Goal: Task Accomplishment & Management: Manage account settings

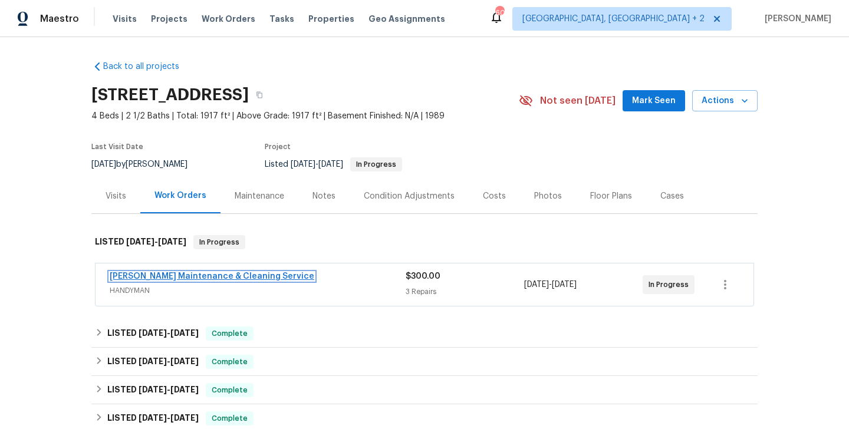
click at [228, 274] on link "Baker's Maintenance & Cleaning Service" at bounding box center [212, 276] width 205 height 8
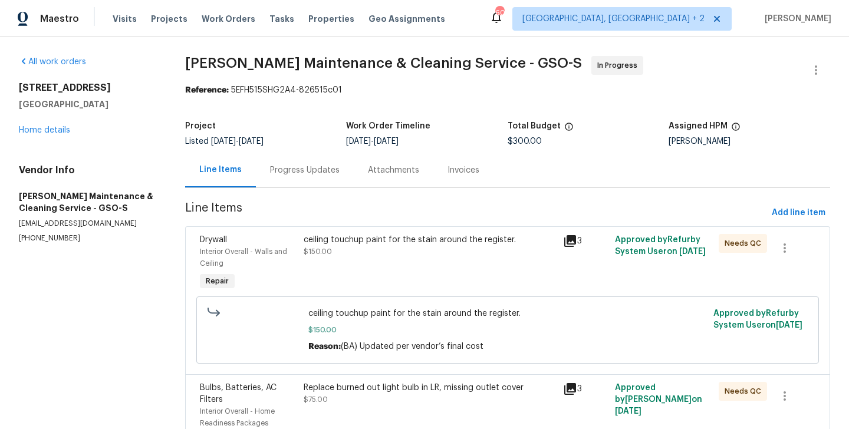
scroll to position [219, 0]
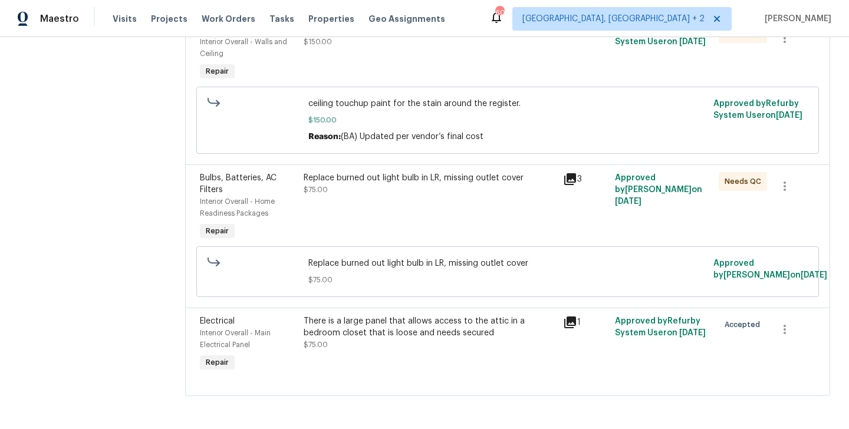
click at [437, 357] on div "There is a large panel that allows access to the attic in a bedroom closet that…" at bounding box center [429, 345] width 259 height 66
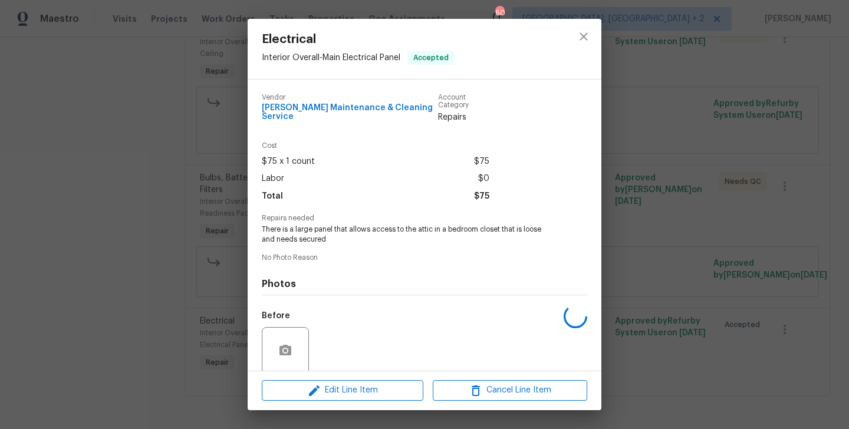
scroll to position [84, 0]
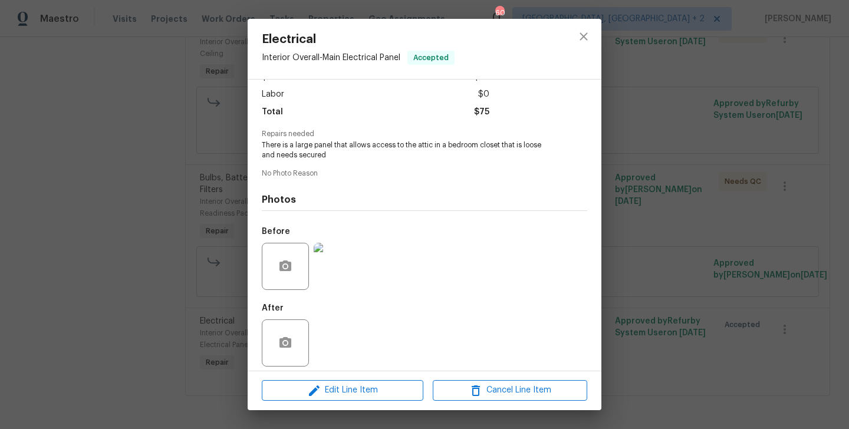
click at [349, 262] on img at bounding box center [337, 266] width 47 height 47
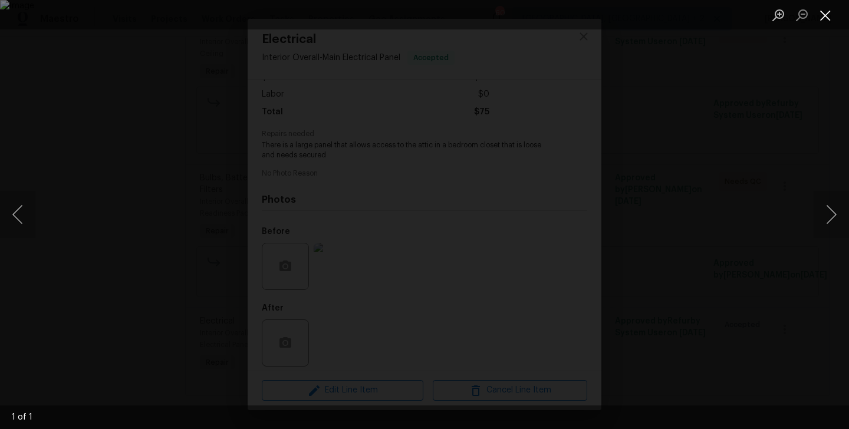
click at [820, 12] on button "Close lightbox" at bounding box center [825, 15] width 24 height 21
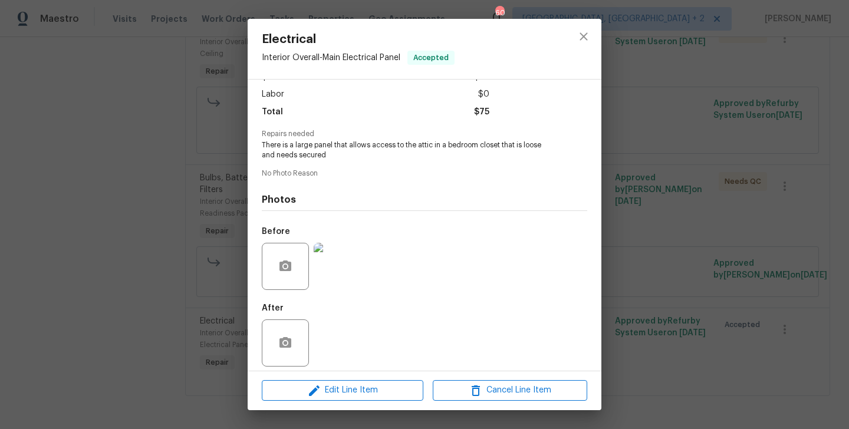
click at [357, 259] on img at bounding box center [337, 266] width 47 height 47
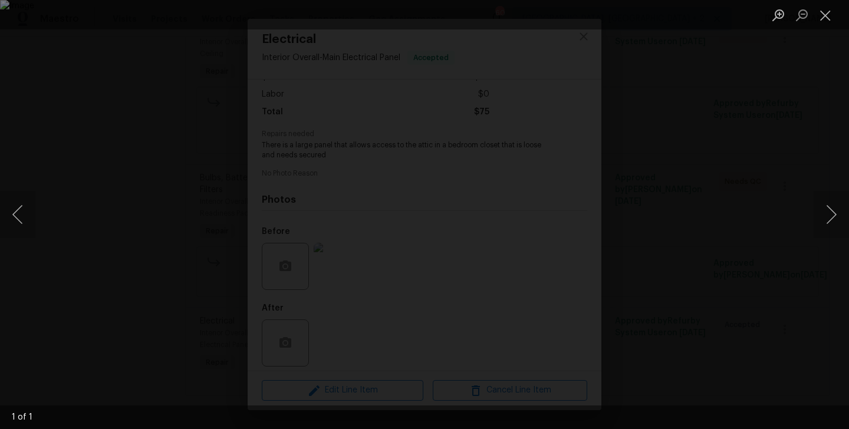
click at [782, 166] on div "Lightbox" at bounding box center [424, 214] width 849 height 429
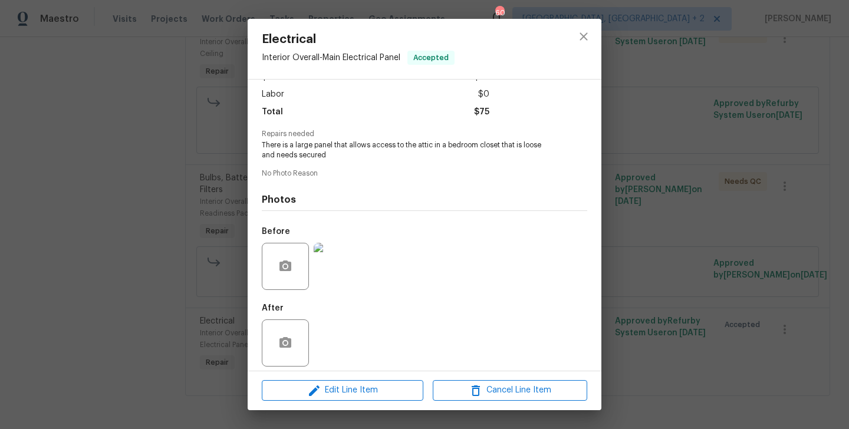
click at [764, 155] on div "Electrical Interior Overall - Main Electrical Panel Accepted Vendor Baker's Mai…" at bounding box center [424, 214] width 849 height 429
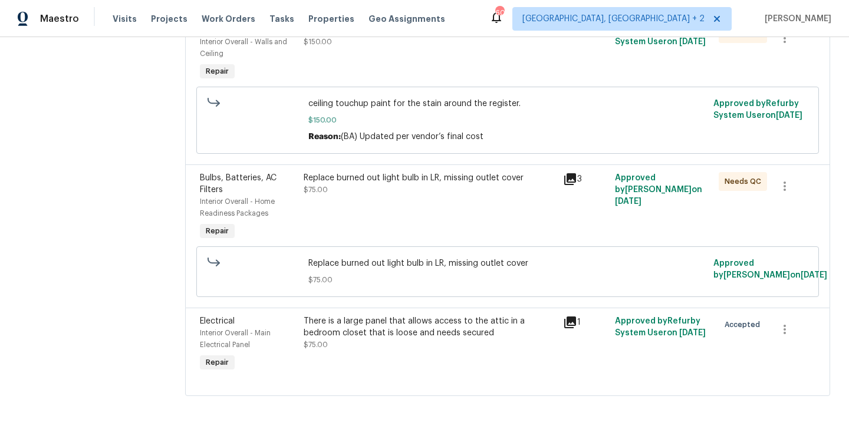
scroll to position [0, 0]
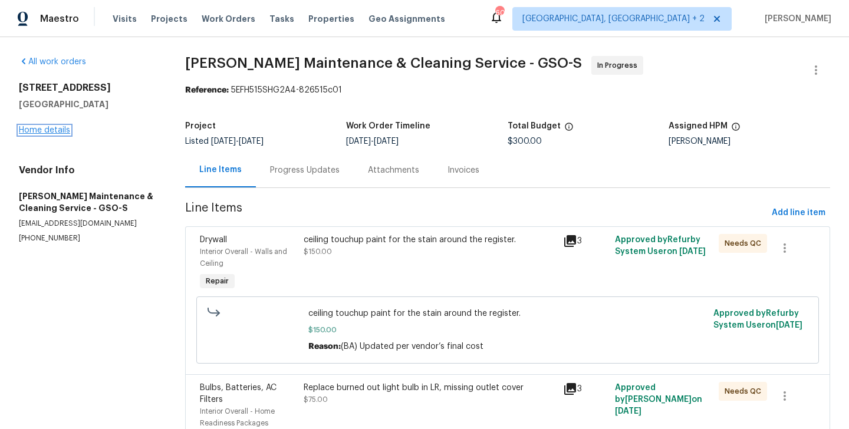
click at [45, 126] on link "Home details" at bounding box center [44, 130] width 51 height 8
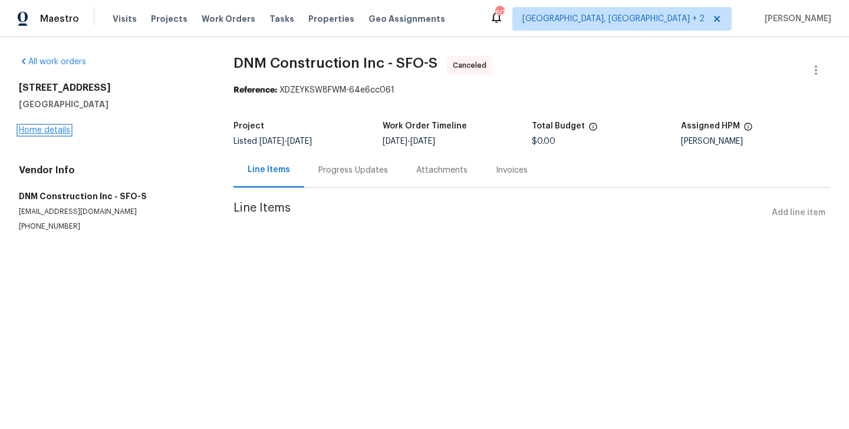
click at [61, 133] on link "Home details" at bounding box center [44, 130] width 51 height 8
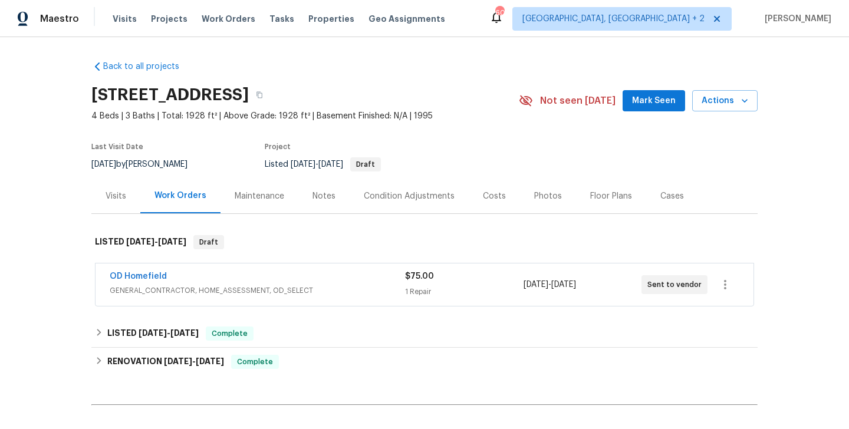
click at [200, 276] on div "OD Homefield" at bounding box center [257, 278] width 295 height 14
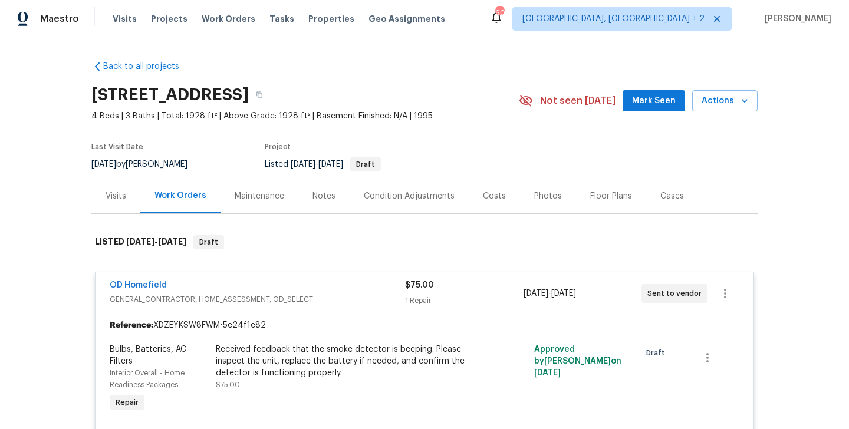
click at [288, 348] on div "Received feedback that the smoke detector is beeping. Please inspect the unit, …" at bounding box center [345, 361] width 258 height 35
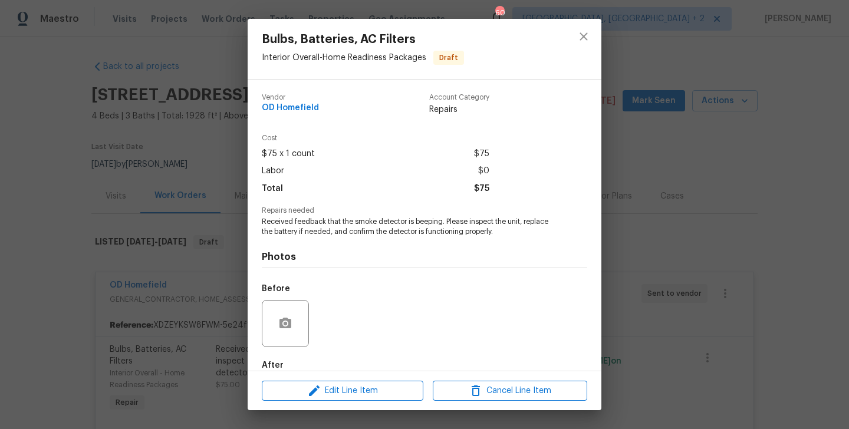
click at [325, 223] on span "Received feedback that the smoke detector is beeping. Please inspect the unit, …" at bounding box center [408, 227] width 293 height 20
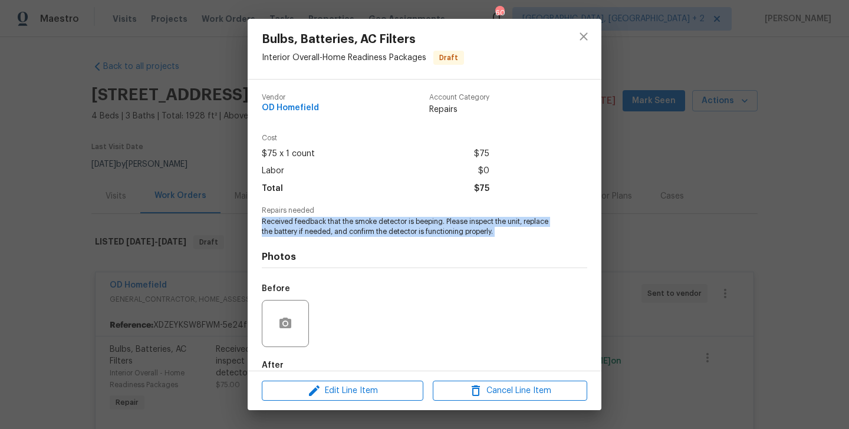
click at [325, 223] on span "Received feedback that the smoke detector is beeping. Please inspect the unit, …" at bounding box center [408, 227] width 293 height 20
copy span "Received feedback that the smoke detector is beeping. Please inspect the unit, …"
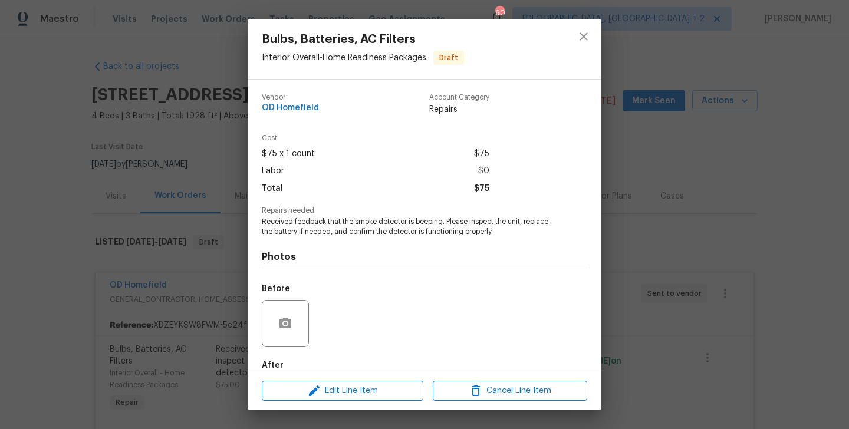
click at [101, 355] on div "Bulbs, Batteries, AC Filters Interior Overall - Home Readiness Packages Draft V…" at bounding box center [424, 214] width 849 height 429
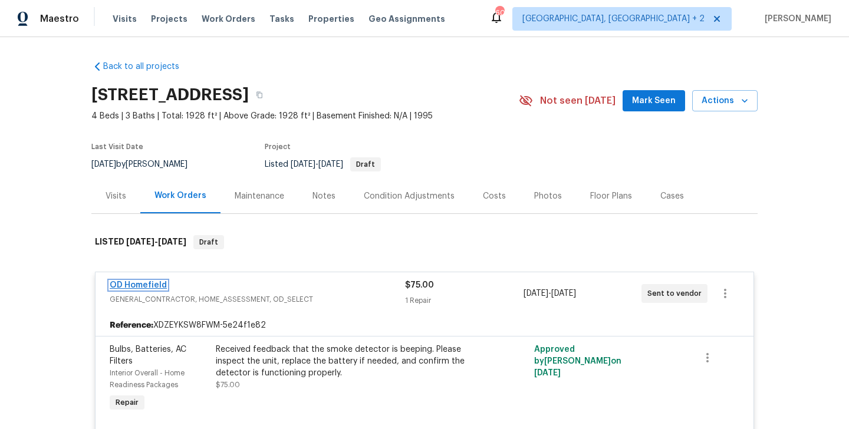
click at [153, 286] on link "OD Homefield" at bounding box center [138, 285] width 57 height 8
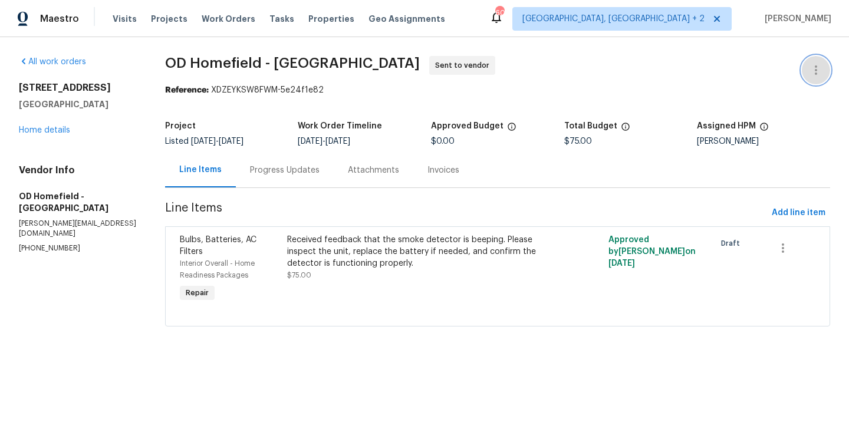
click at [824, 66] on button "button" at bounding box center [816, 70] width 28 height 28
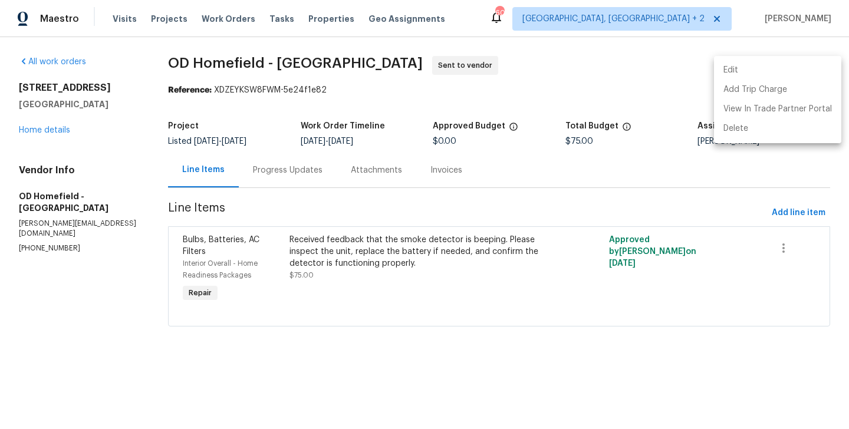
click at [767, 71] on li "Edit" at bounding box center [777, 70] width 127 height 19
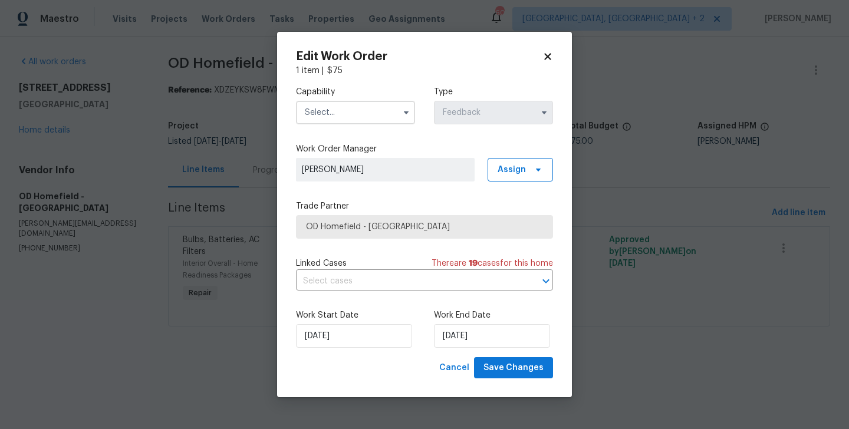
click at [325, 100] on div "Capability" at bounding box center [355, 105] width 119 height 38
click at [329, 108] on input "text" at bounding box center [355, 113] width 119 height 24
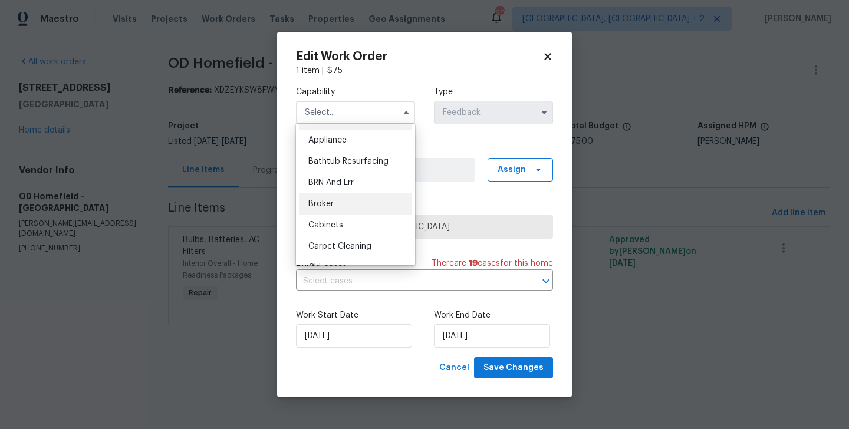
scroll to position [20, 0]
click at [347, 178] on span "BRN And Lrr" at bounding box center [330, 181] width 45 height 8
type input "BRN And Lrr"
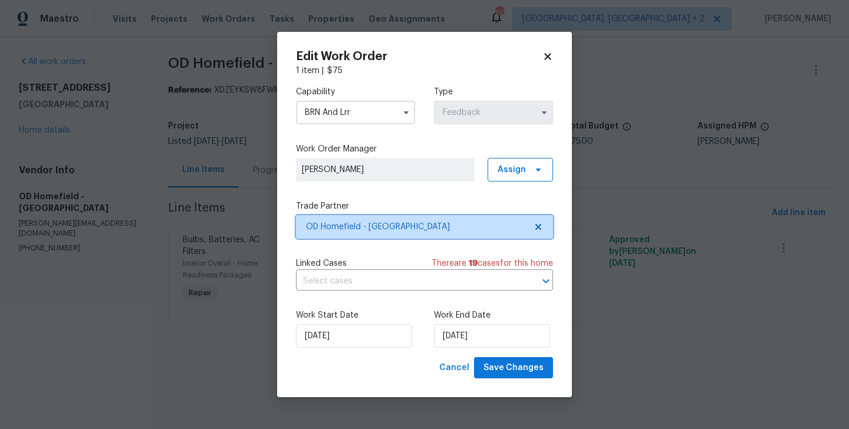
click at [351, 222] on span "OD Homefield - San Francisco Bay Area" at bounding box center [416, 227] width 220 height 12
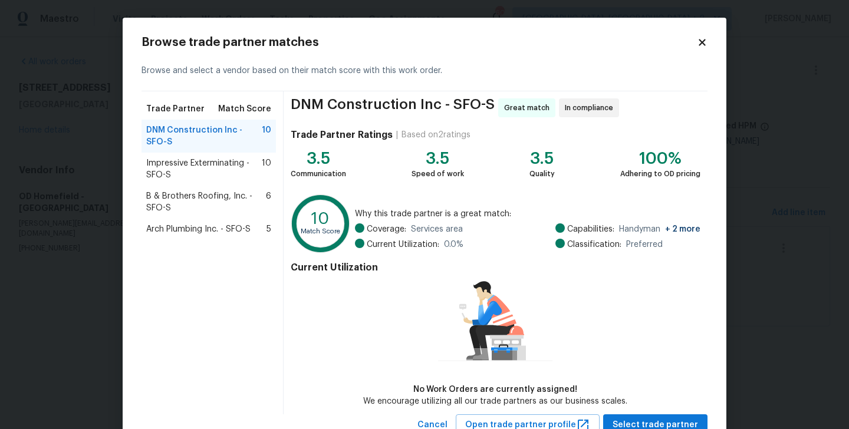
click at [217, 166] on span "Impressive Exterminating - SFO-S" at bounding box center [204, 169] width 116 height 24
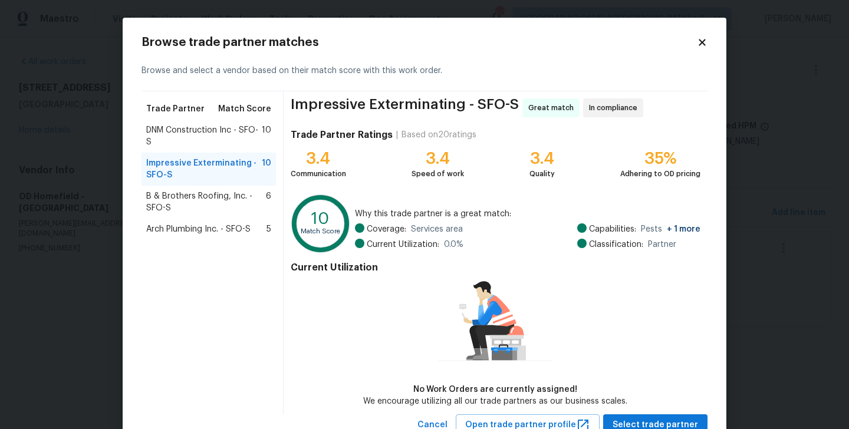
click at [212, 190] on span "B & Brothers Roofing, Inc. - SFO-S" at bounding box center [206, 202] width 120 height 24
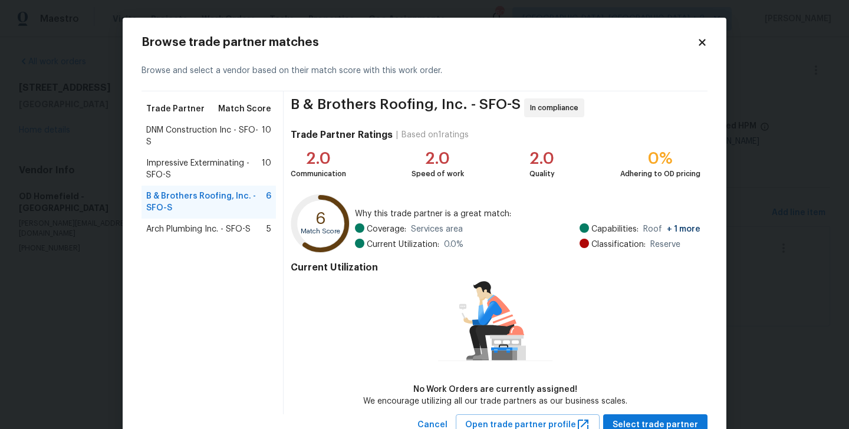
click at [208, 221] on div "Arch Plumbing Inc. - SFO-S 5" at bounding box center [208, 229] width 134 height 21
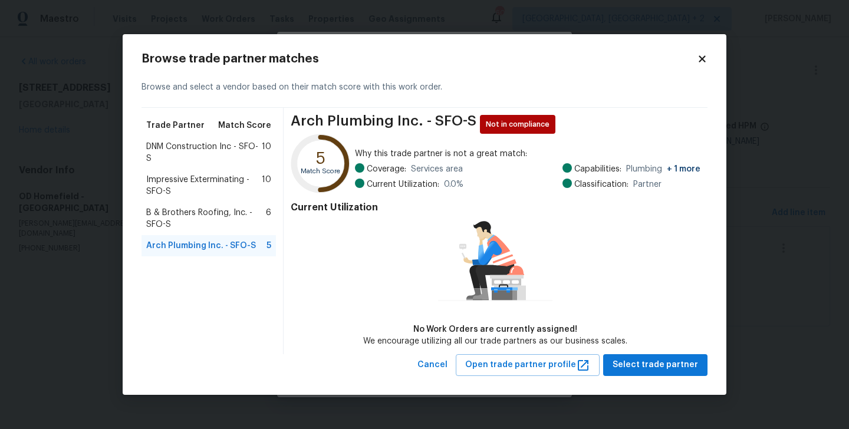
click at [199, 156] on span "DNM Construction Inc - SFO-S" at bounding box center [204, 153] width 116 height 24
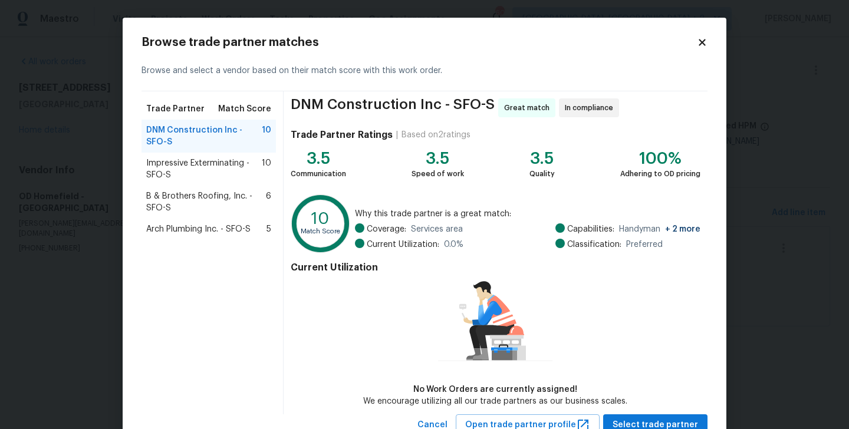
click at [200, 172] on span "Impressive Exterminating - SFO-S" at bounding box center [204, 169] width 116 height 24
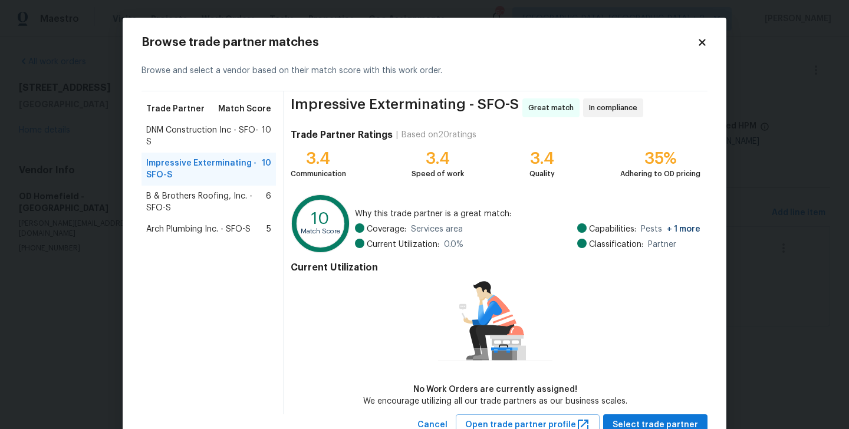
click at [195, 190] on span "B & Brothers Roofing, Inc. - SFO-S" at bounding box center [206, 202] width 120 height 24
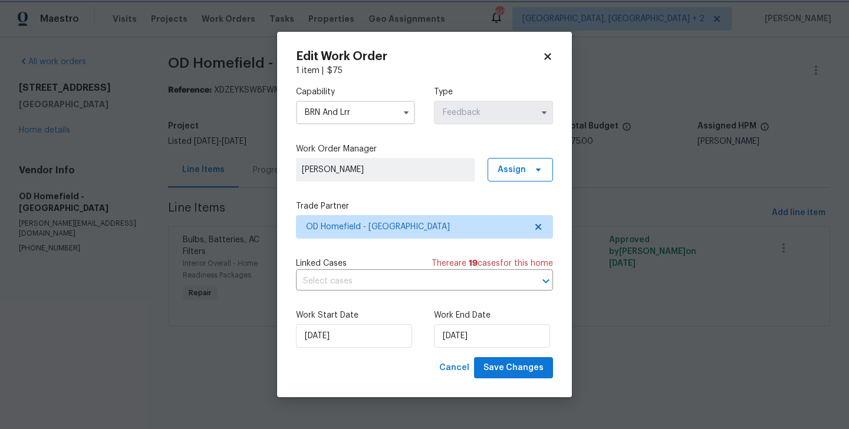
click at [83, 215] on body "Maestro Visits Projects Work Orders Tasks Properties Geo Assignments 60 Albuque…" at bounding box center [424, 180] width 849 height 360
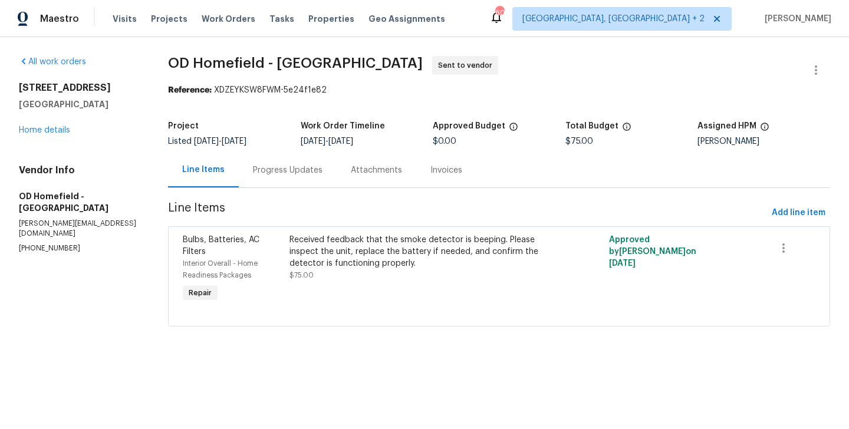
click at [133, 218] on body "Maestro Visits Projects Work Orders Tasks Properties Geo Assignments 60 Albuque…" at bounding box center [424, 180] width 849 height 360
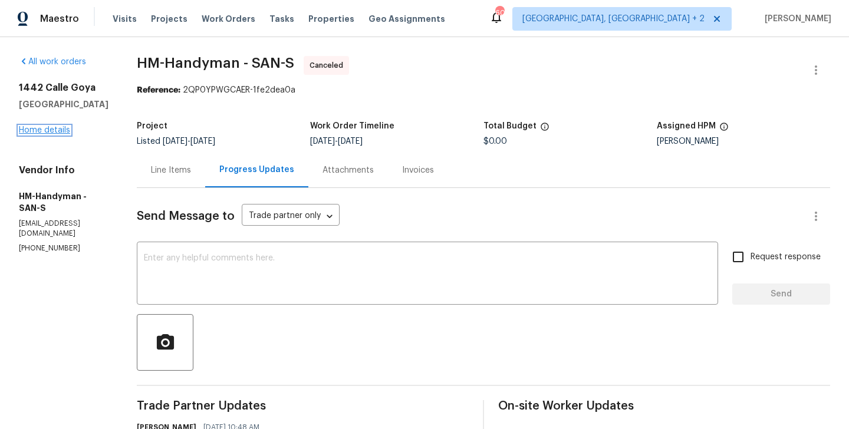
click at [41, 127] on link "Home details" at bounding box center [44, 130] width 51 height 8
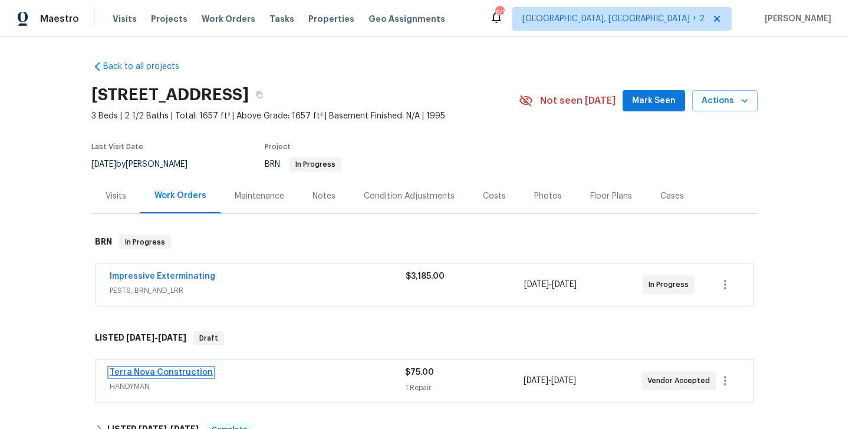
click at [176, 370] on link "Terra Nova Construction" at bounding box center [161, 372] width 103 height 8
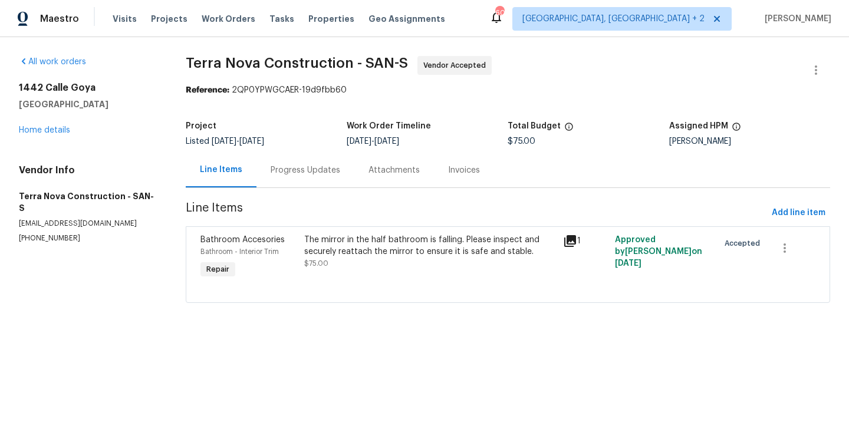
click at [313, 174] on div "Progress Updates" at bounding box center [306, 170] width 70 height 12
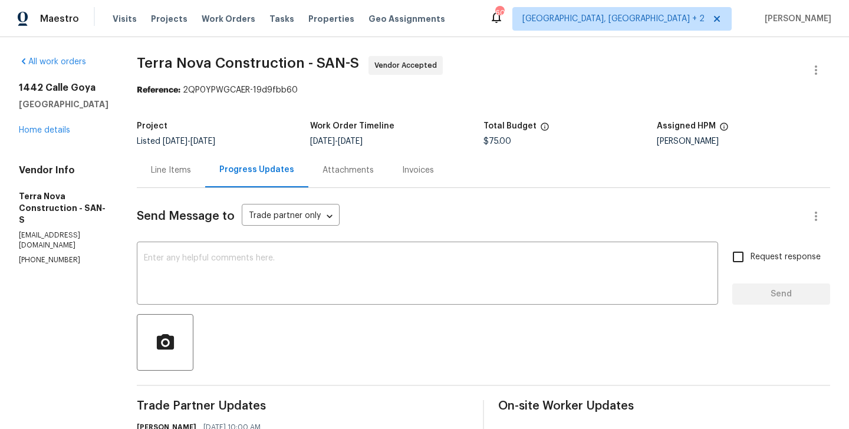
click at [78, 255] on p "(562) 832-8884" at bounding box center [64, 260] width 90 height 10
copy p "(562) 832-8884"
click at [319, 272] on textarea at bounding box center [427, 274] width 567 height 41
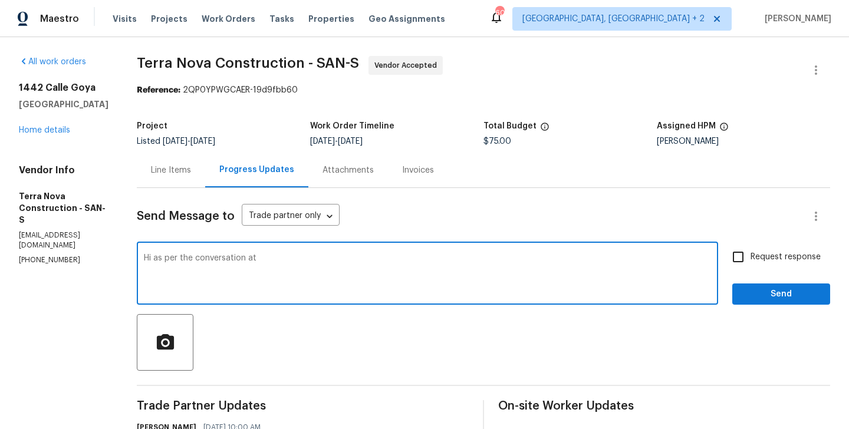
paste textarea "(562) 832-8884"
type textarea "Hi as per the conversation at (562) 832-8884 Please schedule the work for tomor…"
click at [777, 253] on span "Request response" at bounding box center [785, 257] width 70 height 12
click at [750, 253] on input "Request response" at bounding box center [738, 257] width 25 height 25
checkbox input "true"
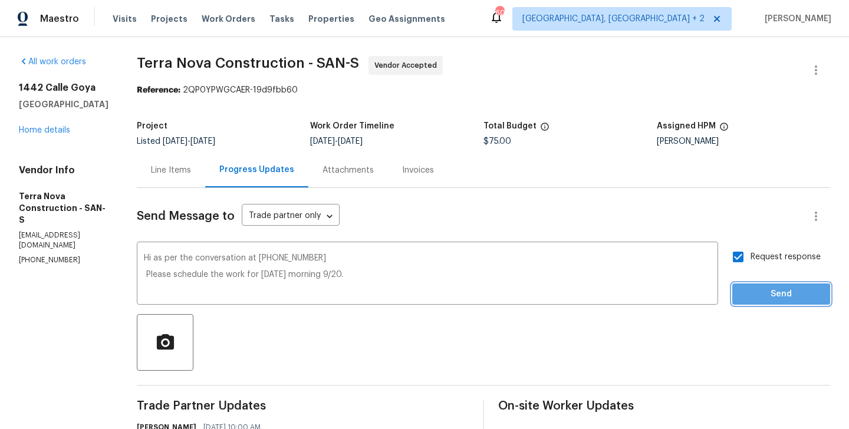
click at [769, 288] on span "Send" at bounding box center [781, 294] width 79 height 15
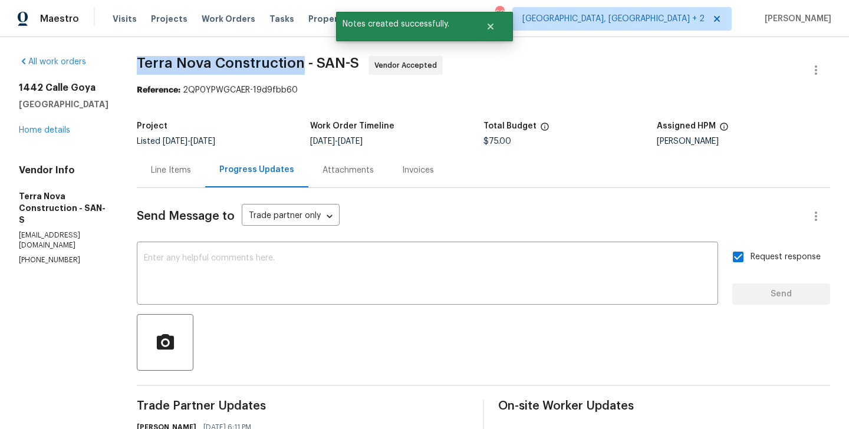
drag, startPoint x: 173, startPoint y: 66, endPoint x: 335, endPoint y: 67, distance: 162.7
click at [335, 67] on span "Terra Nova Construction - SAN-S" at bounding box center [248, 63] width 222 height 14
copy span "Terra Nova Construction"
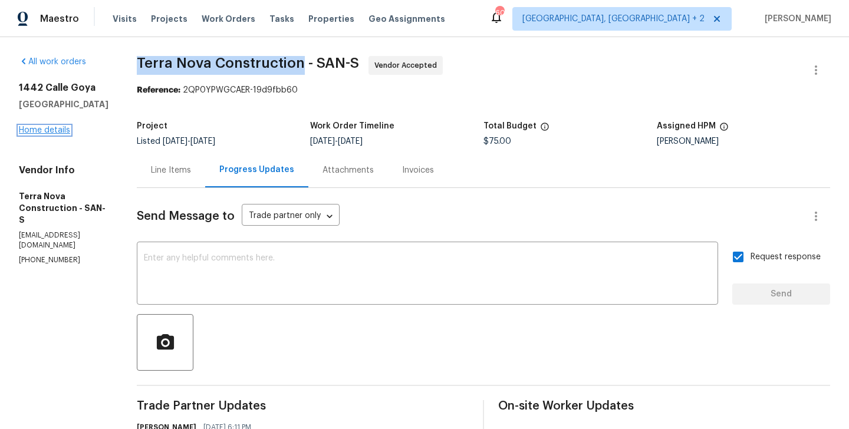
click at [31, 131] on link "Home details" at bounding box center [44, 130] width 51 height 8
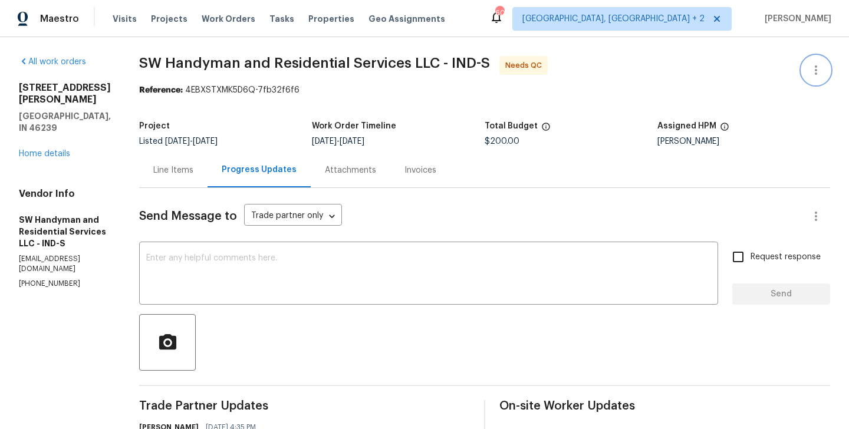
click at [819, 59] on button "button" at bounding box center [816, 70] width 28 height 28
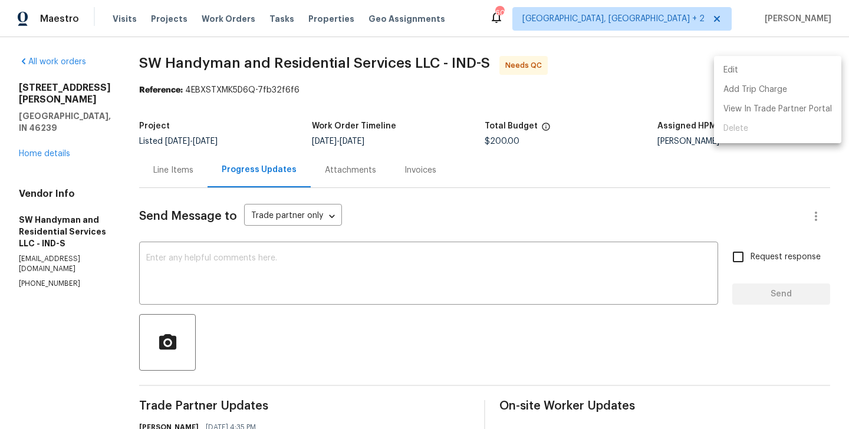
click at [770, 61] on li "Edit" at bounding box center [777, 70] width 127 height 19
click at [194, 180] on body "Maestro Visits Projects Work Orders Tasks Properties Geo Assignments 60 Albuque…" at bounding box center [424, 214] width 849 height 429
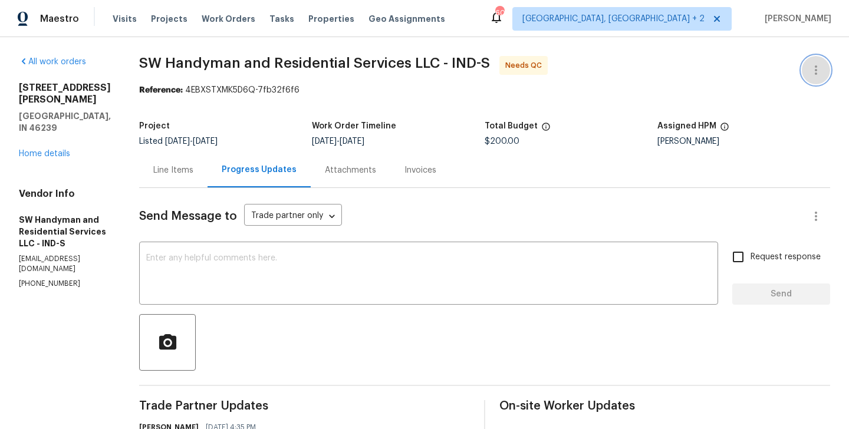
click at [826, 67] on button "button" at bounding box center [816, 70] width 28 height 28
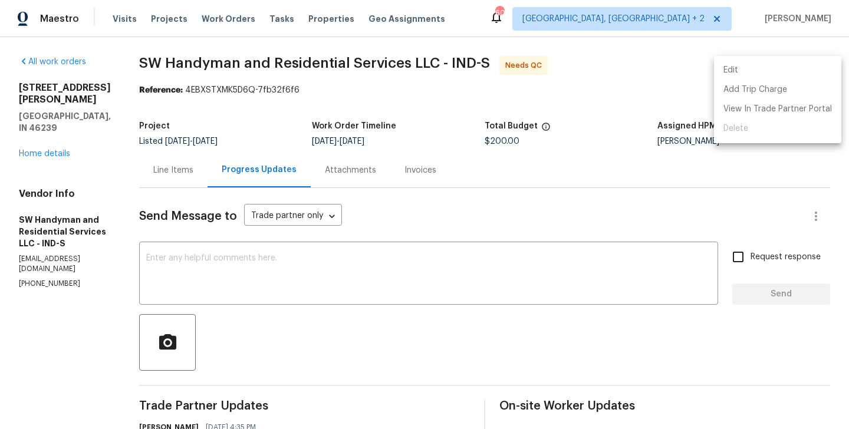
click at [787, 67] on li "Edit" at bounding box center [777, 70] width 127 height 19
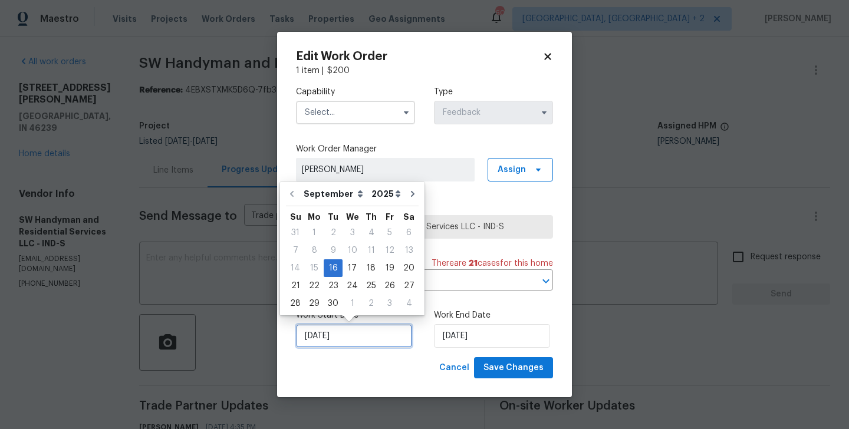
click at [370, 334] on input "16/09/2025" at bounding box center [354, 336] width 116 height 24
click at [351, 269] on div "17" at bounding box center [351, 268] width 19 height 17
type input "17/09/2025"
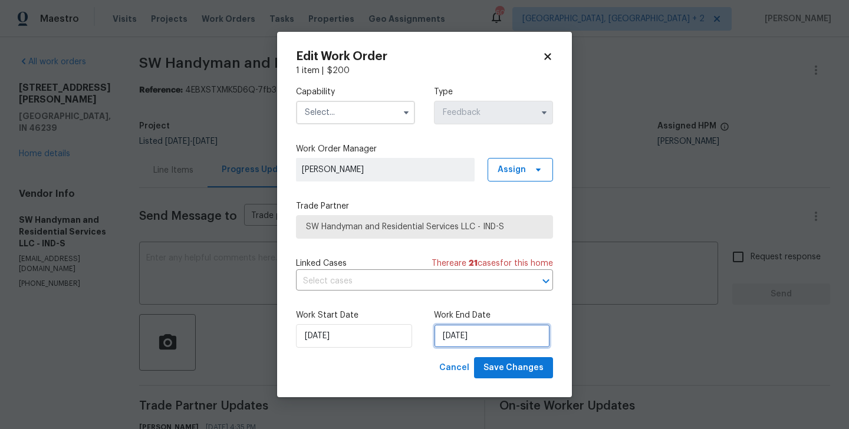
click at [463, 344] on input "18/09/2025" at bounding box center [492, 336] width 116 height 24
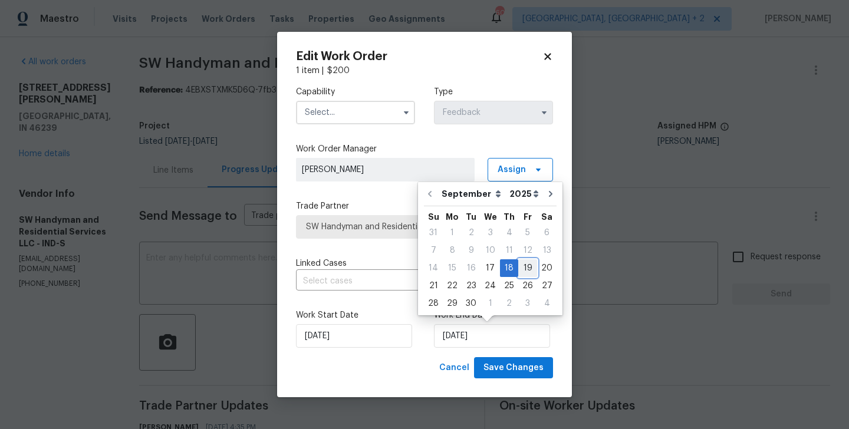
click at [526, 268] on div "19" at bounding box center [527, 268] width 19 height 17
type input "19/09/2025"
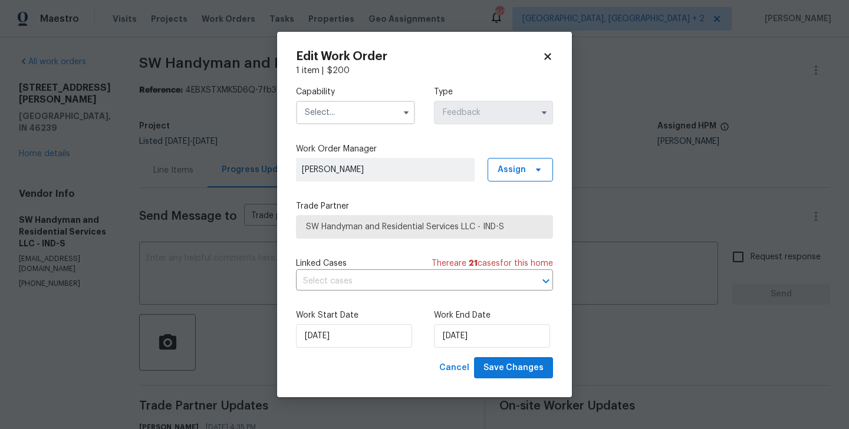
click at [350, 108] on input "text" at bounding box center [355, 113] width 119 height 24
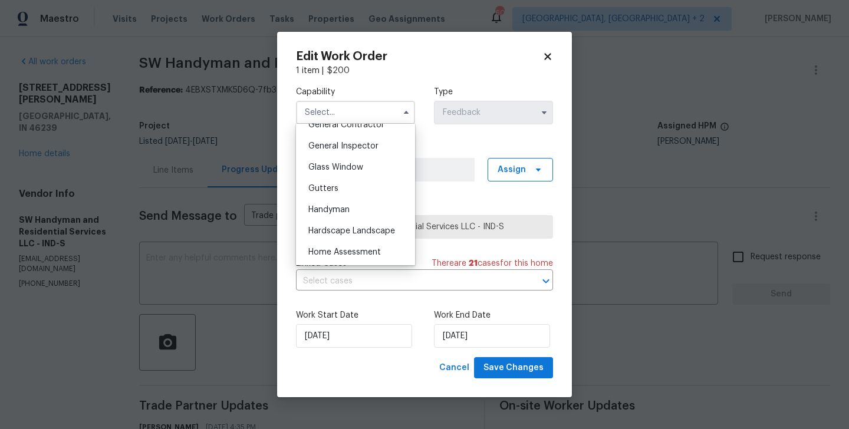
scroll to position [576, 0]
click at [352, 209] on div "Handyman" at bounding box center [355, 209] width 113 height 21
type input "Handyman"
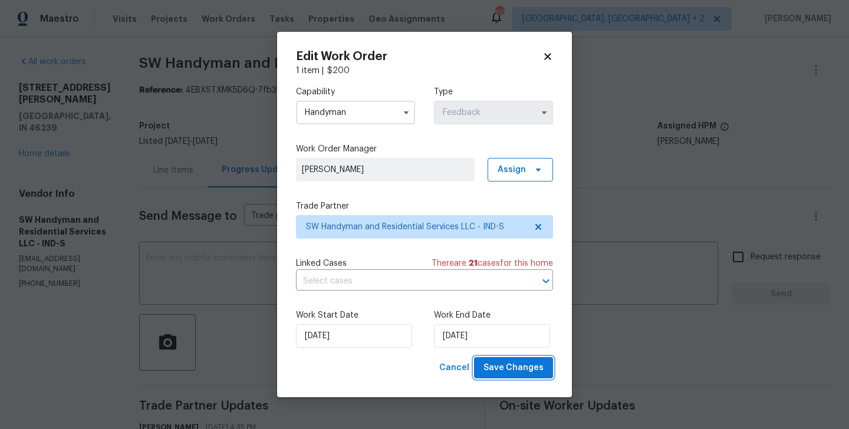
click at [530, 367] on span "Save Changes" at bounding box center [513, 368] width 60 height 15
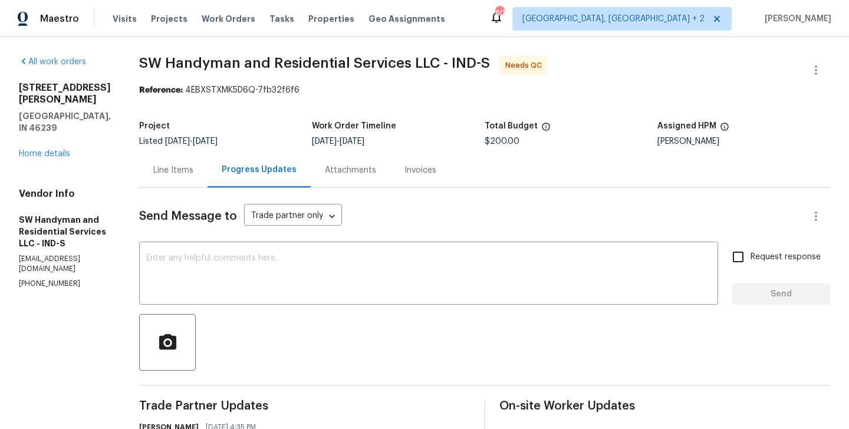
click at [271, 315] on div at bounding box center [484, 342] width 691 height 57
click at [260, 296] on div "x ​" at bounding box center [428, 275] width 579 height 60
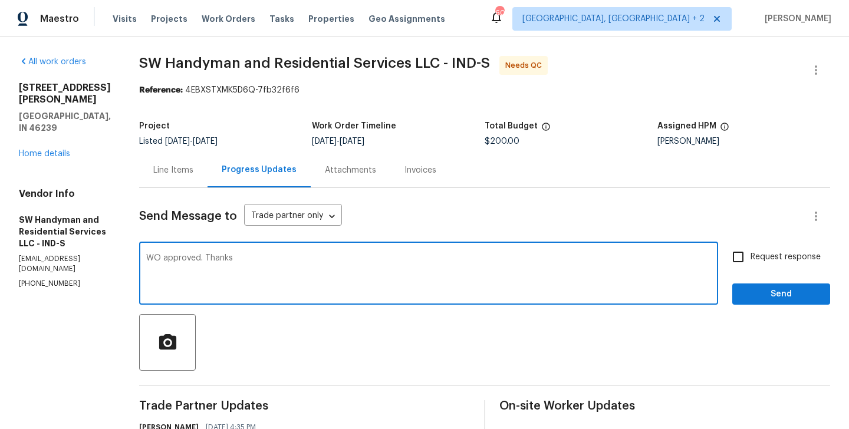
type textarea "WO approved. Thanks"
click at [769, 290] on span "Send" at bounding box center [781, 294] width 79 height 15
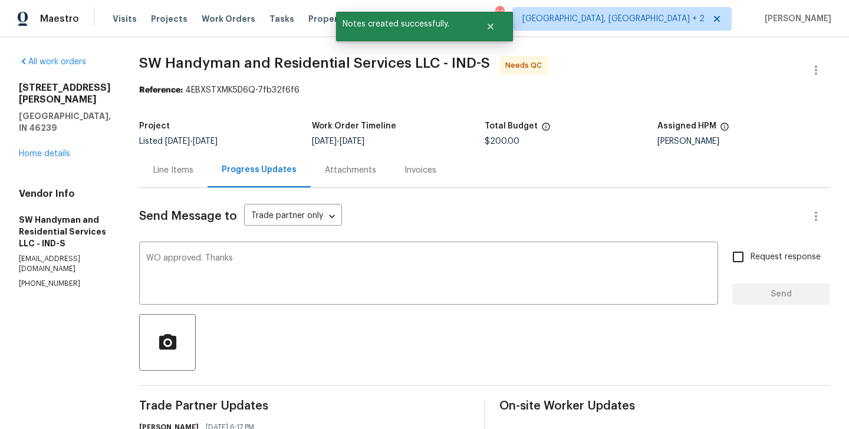
click at [163, 173] on div "Line Items" at bounding box center [173, 170] width 40 height 12
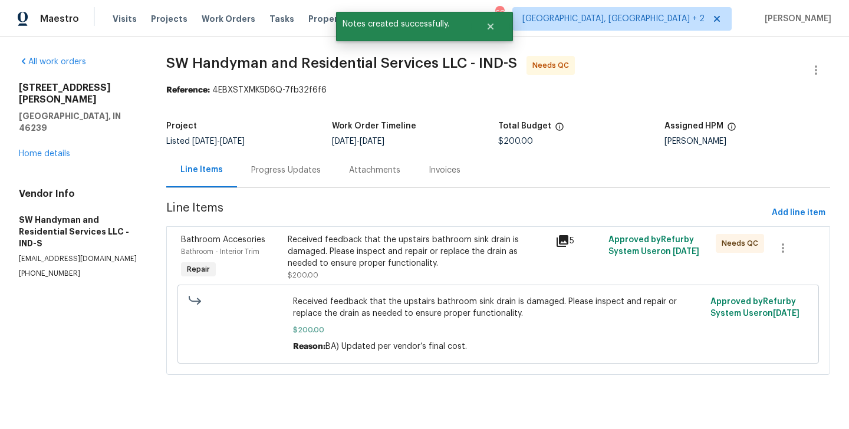
click at [350, 245] on div "Received feedback that the upstairs bathroom sink drain is damaged. Please insp…" at bounding box center [418, 251] width 260 height 35
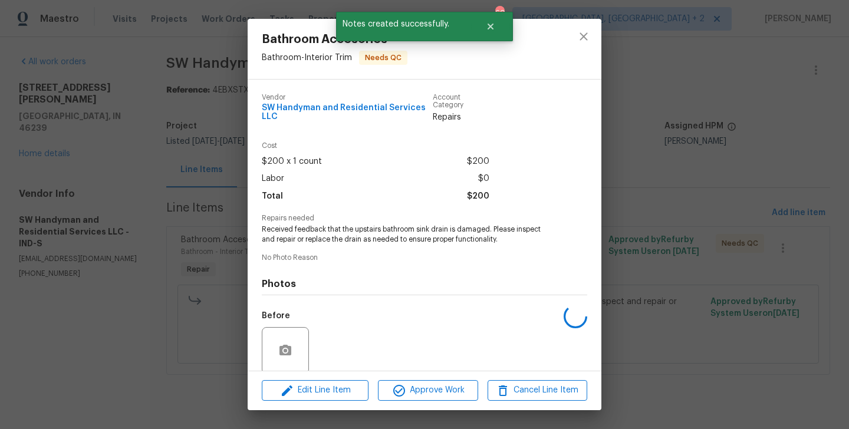
scroll to position [91, 0]
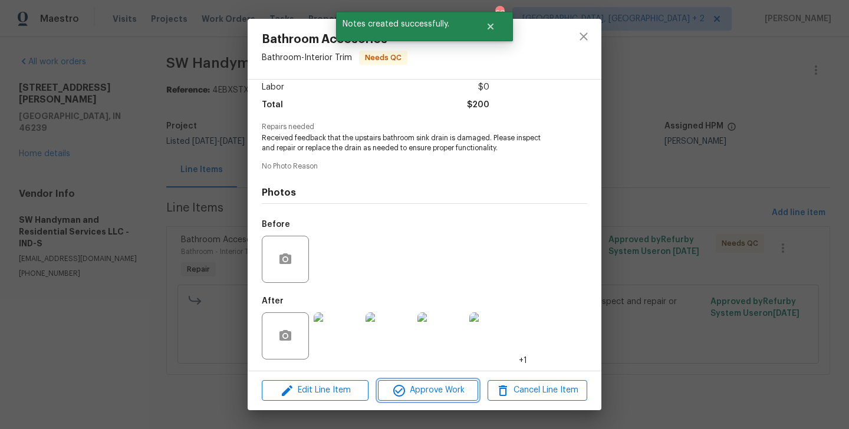
click at [397, 386] on icon "button" at bounding box center [399, 391] width 14 height 14
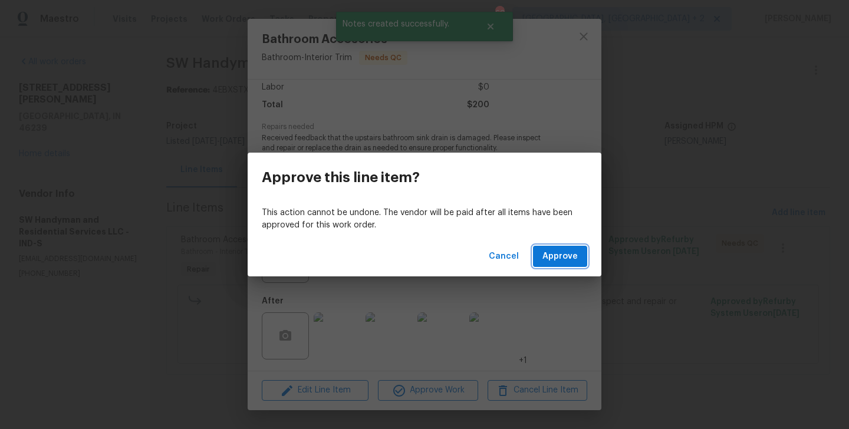
click at [539, 253] on button "Approve" at bounding box center [560, 257] width 54 height 22
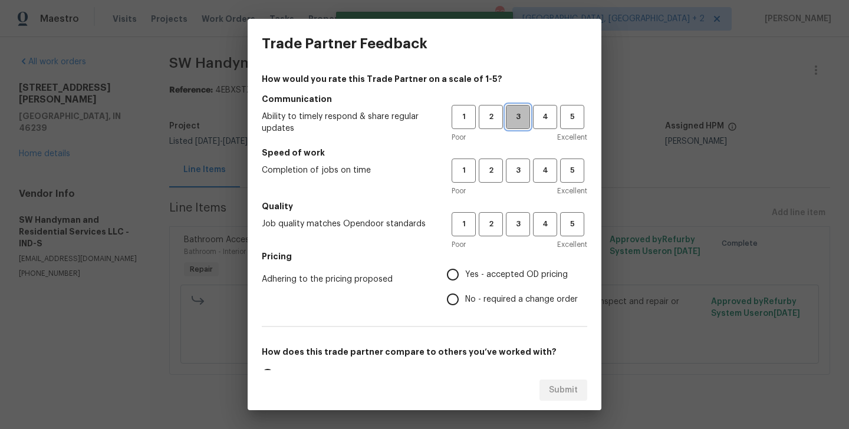
click at [513, 126] on button "3" at bounding box center [518, 117] width 24 height 24
click at [513, 170] on span "3" at bounding box center [518, 171] width 22 height 14
click at [513, 226] on span "3" at bounding box center [518, 225] width 22 height 14
click at [505, 288] on label "No - required a change order" at bounding box center [508, 299] width 137 height 25
click at [465, 288] on input "No - required a change order" at bounding box center [452, 299] width 25 height 25
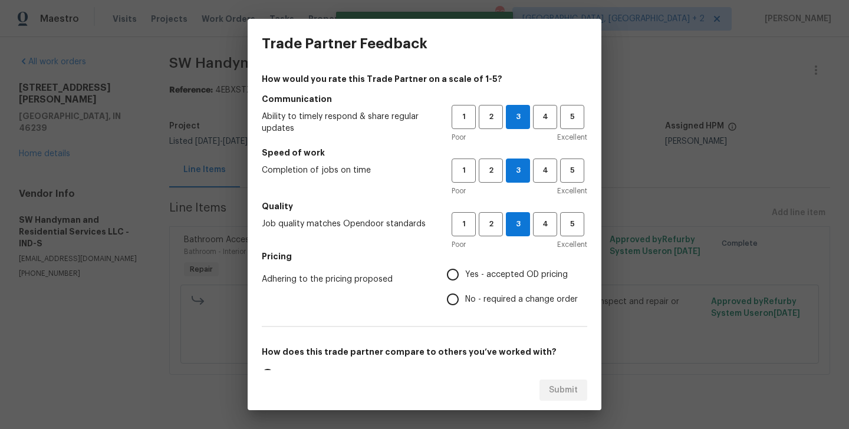
radio input "true"
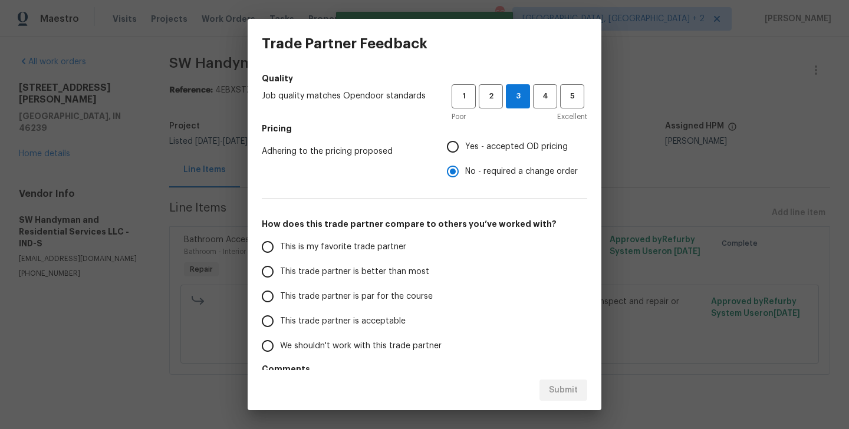
click at [407, 263] on label "This trade partner is better than most" at bounding box center [348, 271] width 186 height 25
click at [280, 263] on input "This trade partner is better than most" at bounding box center [267, 271] width 25 height 25
click at [553, 380] on button "Submit" at bounding box center [563, 391] width 48 height 22
radio input "true"
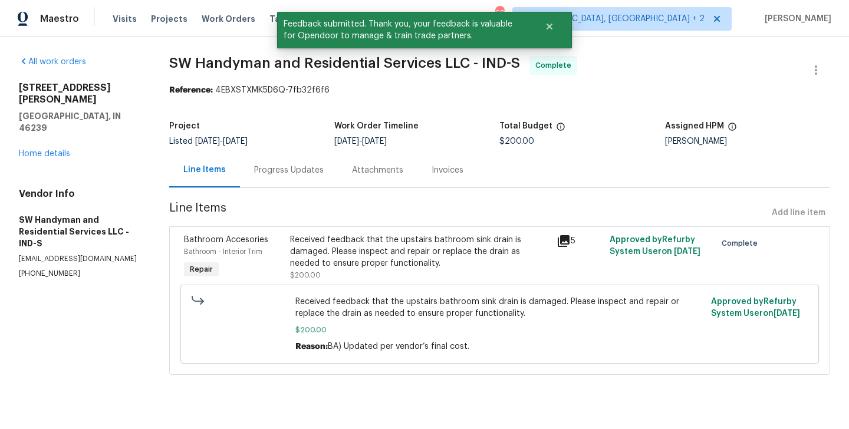
click at [176, 62] on span "SW Handyman and Residential Services LLC - IND-S" at bounding box center [344, 63] width 351 height 14
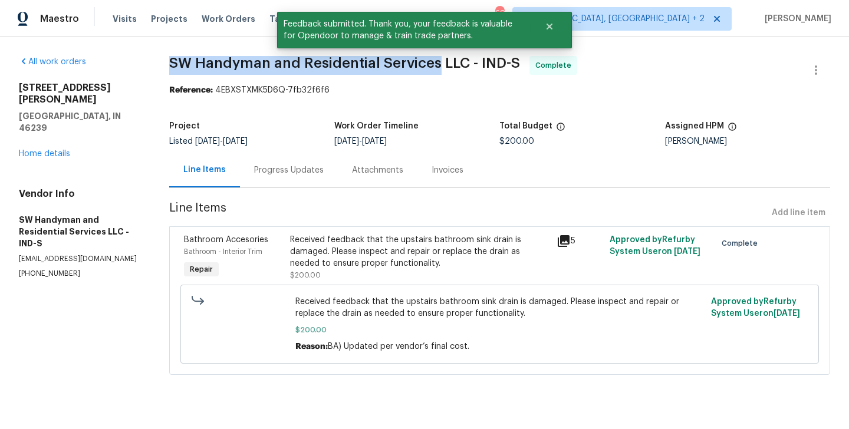
drag, startPoint x: 169, startPoint y: 62, endPoint x: 437, endPoint y: 68, distance: 268.3
click at [437, 68] on span "SW Handyman and Residential Services LLC - IND-S" at bounding box center [344, 63] width 351 height 14
copy span "SW Handyman and Residential Services"
click at [59, 150] on link "Home details" at bounding box center [44, 154] width 51 height 8
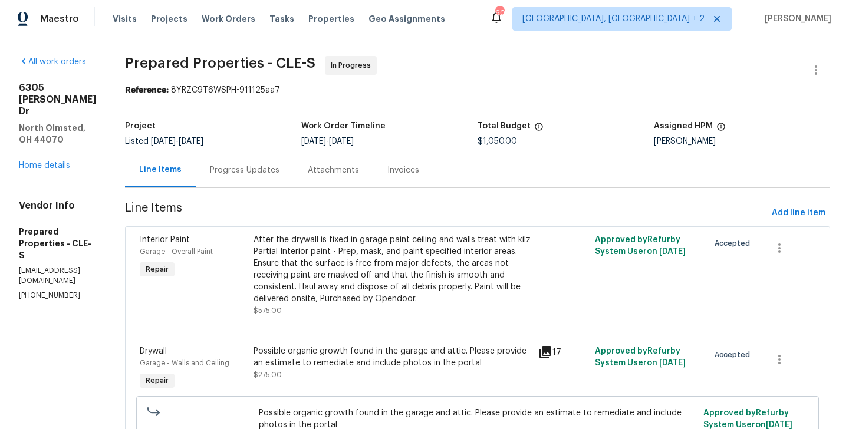
click at [248, 161] on div "Progress Updates" at bounding box center [245, 170] width 98 height 35
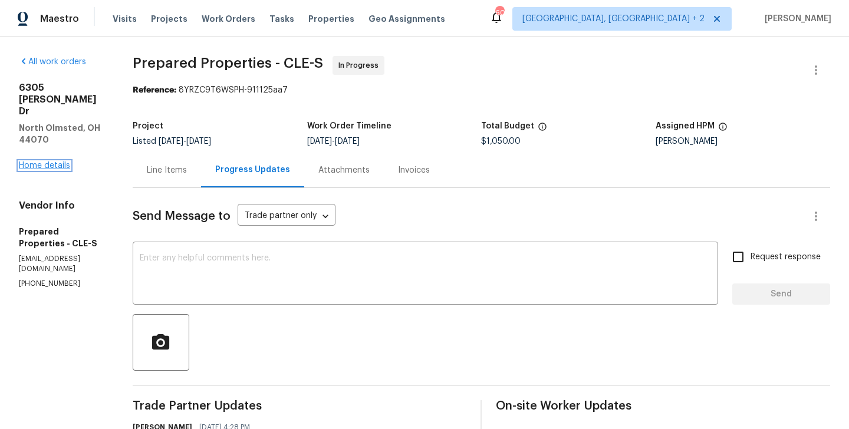
click at [52, 162] on link "Home details" at bounding box center [44, 166] width 51 height 8
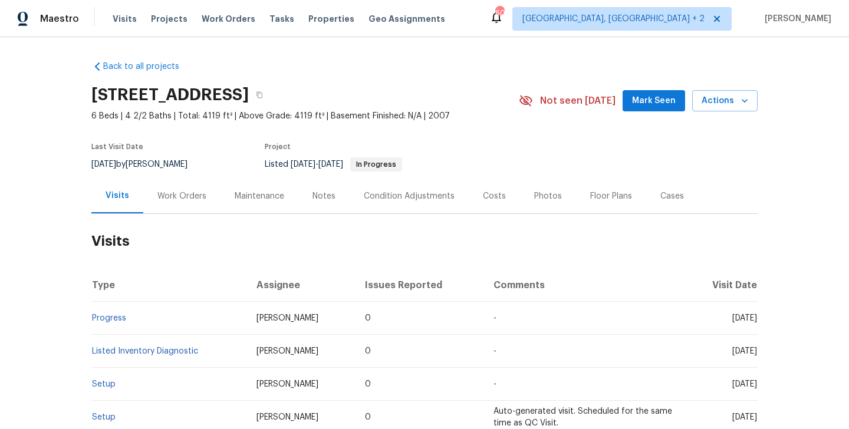
click at [189, 193] on div "Work Orders" at bounding box center [181, 196] width 49 height 12
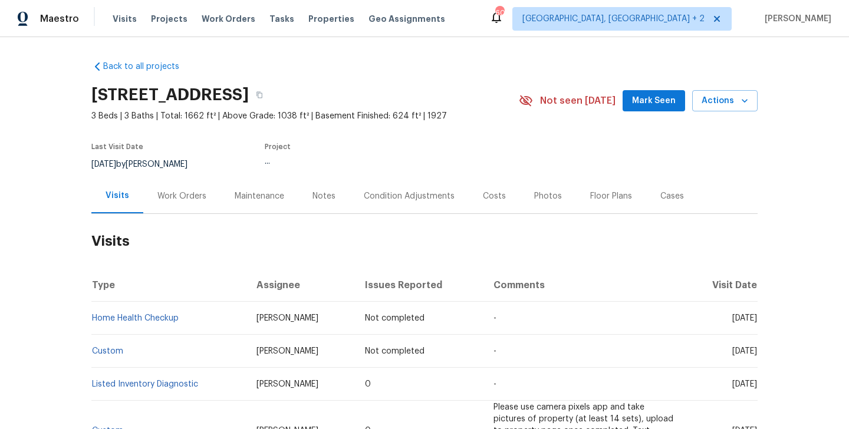
click at [189, 201] on div "Work Orders" at bounding box center [181, 196] width 49 height 12
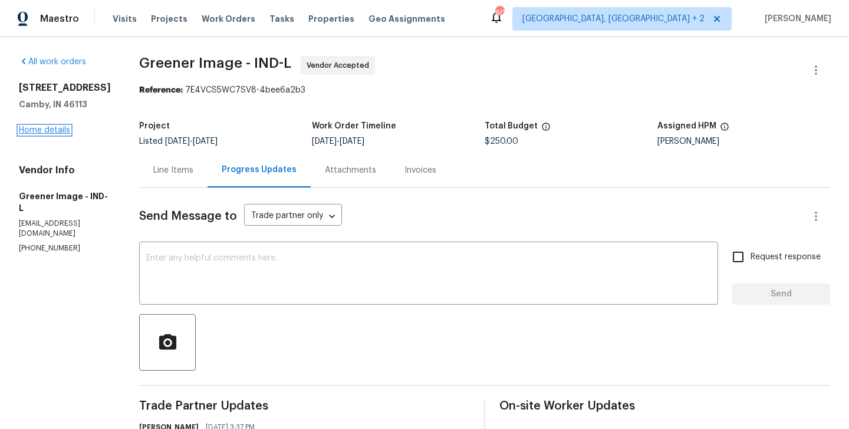
click at [57, 134] on link "Home details" at bounding box center [44, 130] width 51 height 8
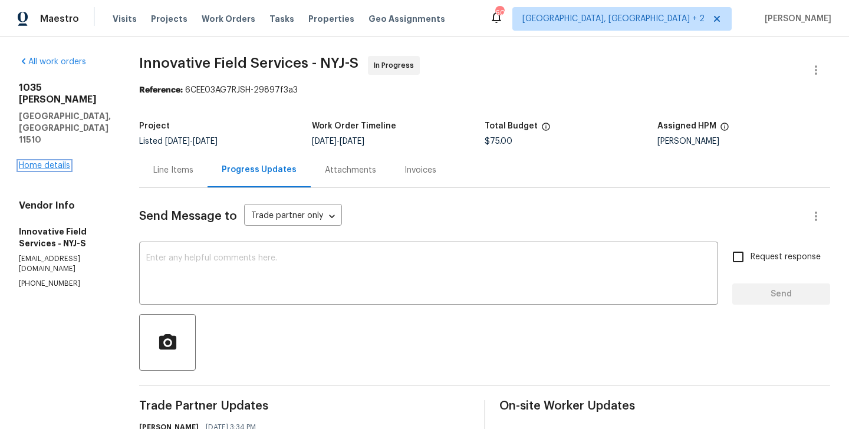
click at [59, 162] on link "Home details" at bounding box center [44, 166] width 51 height 8
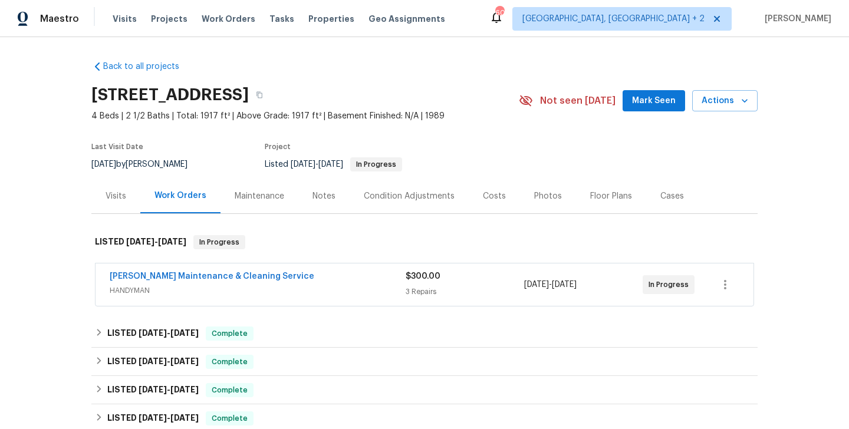
click at [216, 281] on span "[PERSON_NAME] Maintenance & Cleaning Service" at bounding box center [212, 277] width 205 height 12
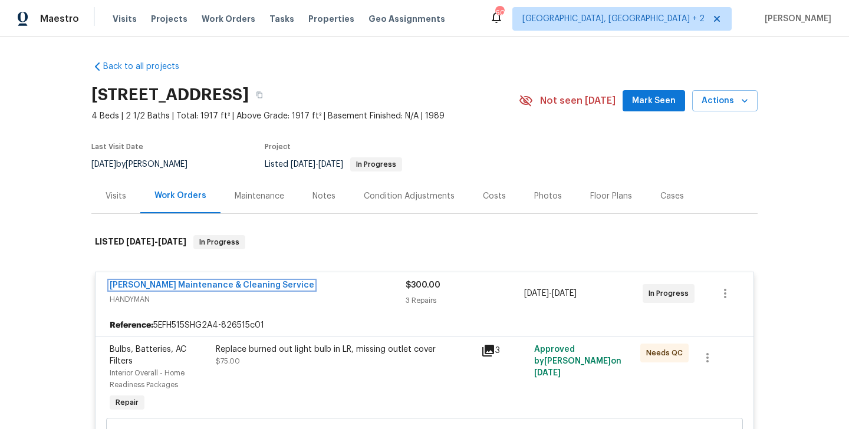
click at [225, 284] on link "[PERSON_NAME] Maintenance & Cleaning Service" at bounding box center [212, 285] width 205 height 8
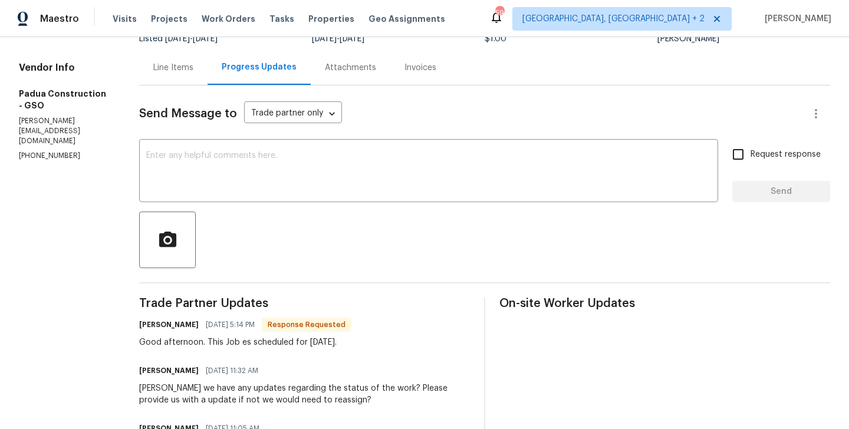
scroll to position [122, 0]
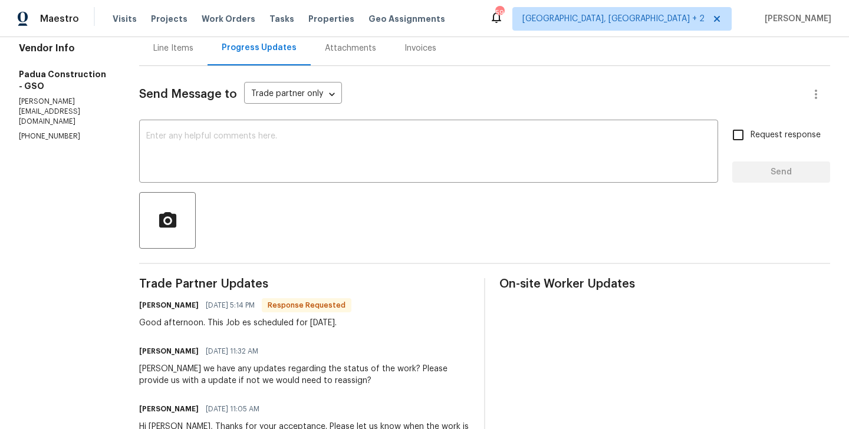
click at [140, 304] on h6 "[PERSON_NAME]" at bounding box center [169, 305] width 60 height 12
copy h6 "[PERSON_NAME]"
click at [213, 186] on div "Send Message to Trade partner only Trade partner only ​ x ​ Request response Se…" at bounding box center [484, 349] width 691 height 567
click at [214, 176] on div "x ​" at bounding box center [428, 153] width 579 height 60
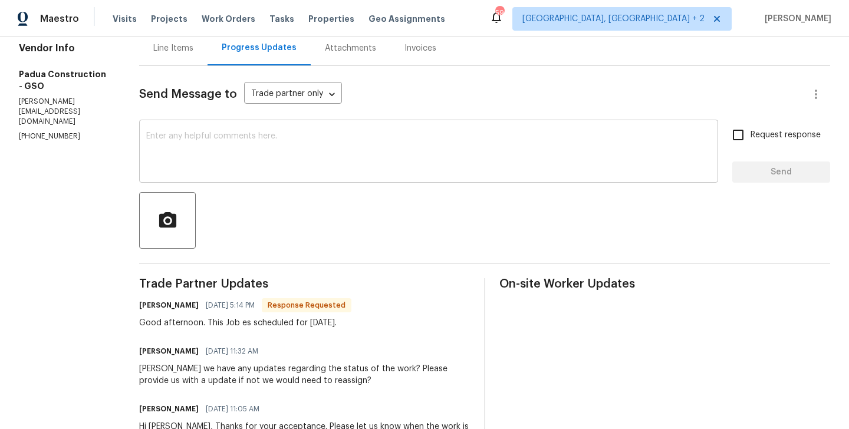
paste textarea "[PERSON_NAME]"
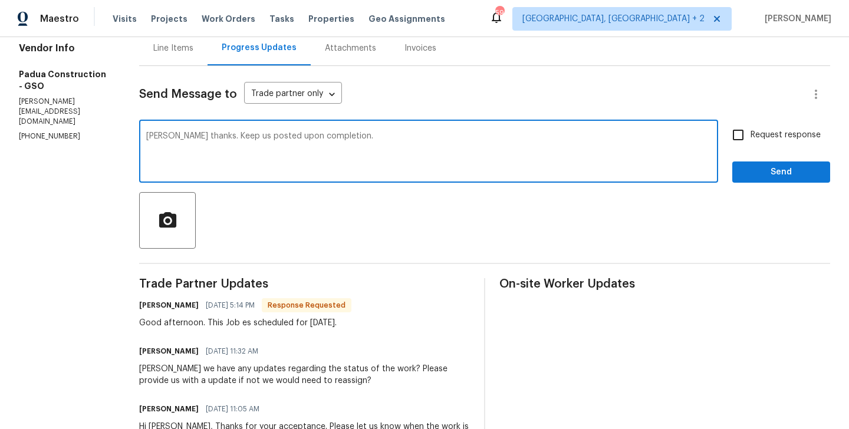
type textarea "[PERSON_NAME] thanks. Keep us posted upon completion."
click at [772, 135] on span "Request response" at bounding box center [785, 135] width 70 height 12
click at [750, 135] on input "Request response" at bounding box center [738, 135] width 25 height 25
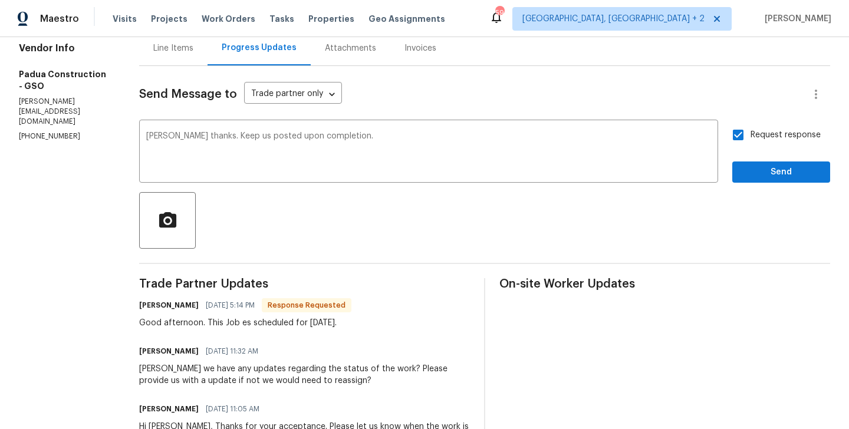
click at [770, 141] on span "Request response" at bounding box center [785, 135] width 70 height 12
click at [750, 141] on input "Request response" at bounding box center [738, 135] width 25 height 25
checkbox input "false"
click at [752, 180] on button "Send" at bounding box center [781, 173] width 98 height 22
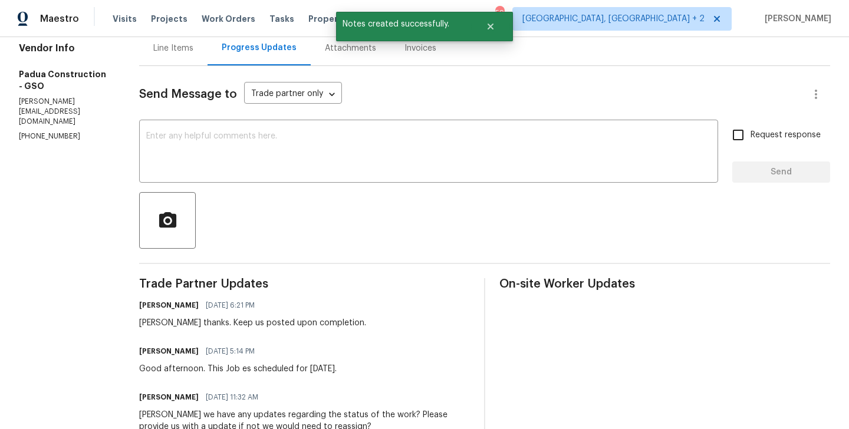
scroll to position [0, 0]
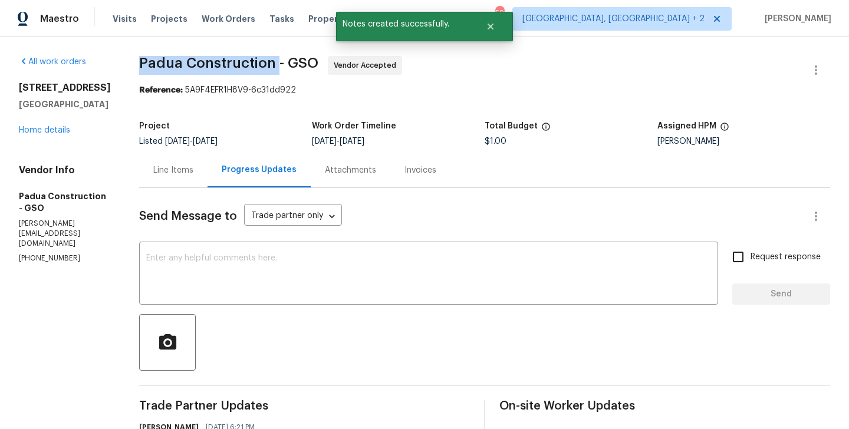
drag, startPoint x: 130, startPoint y: 60, endPoint x: 269, endPoint y: 62, distance: 139.1
click at [269, 62] on div "All work orders [STREET_ADDRESS] Home details Vendor Info Padua Construction - …" at bounding box center [424, 428] width 849 height 783
copy span "Padua Construction"
click at [43, 134] on link "Home details" at bounding box center [44, 130] width 51 height 8
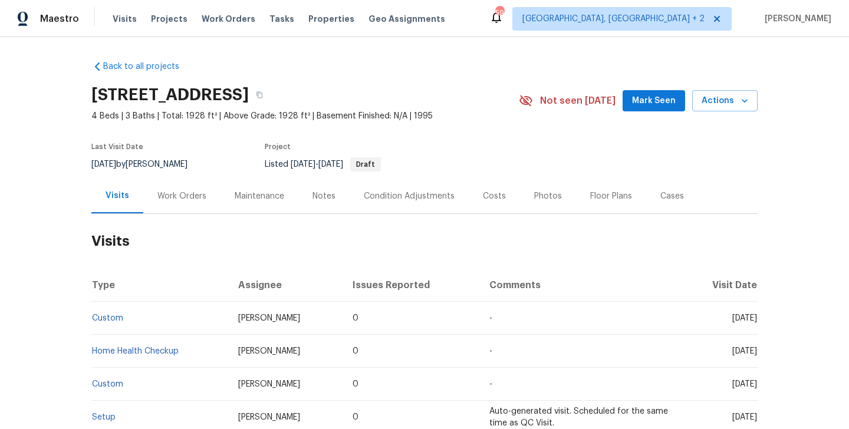
click at [210, 193] on div "Work Orders" at bounding box center [181, 196] width 77 height 35
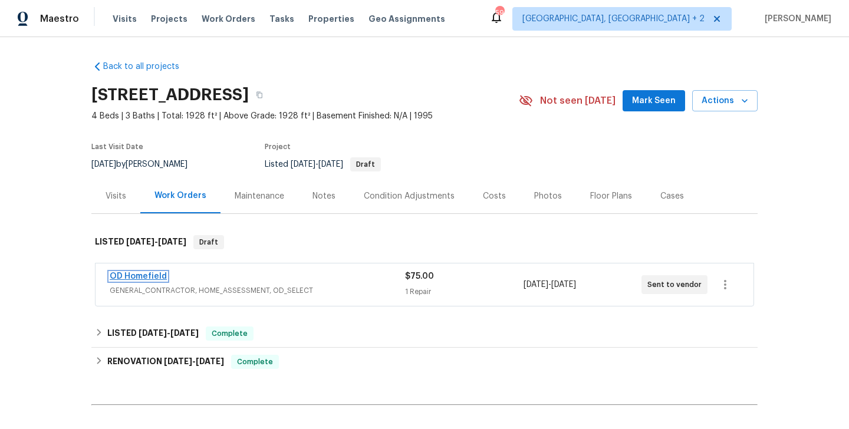
click at [137, 278] on link "OD Homefield" at bounding box center [138, 276] width 57 height 8
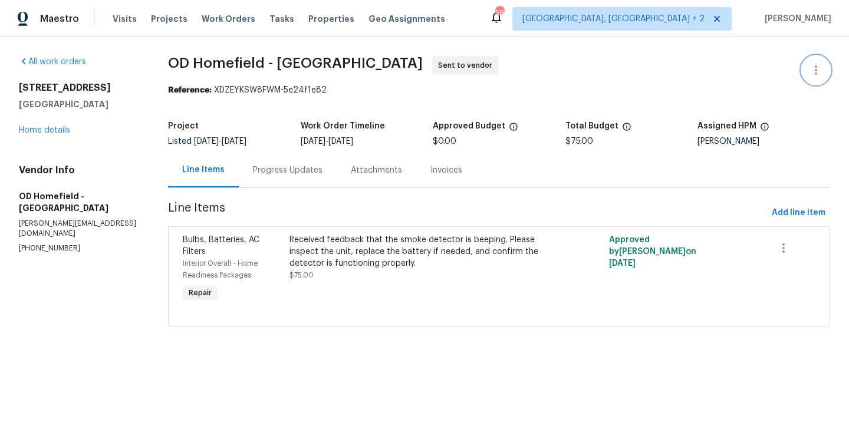
click at [824, 65] on button "button" at bounding box center [816, 70] width 28 height 28
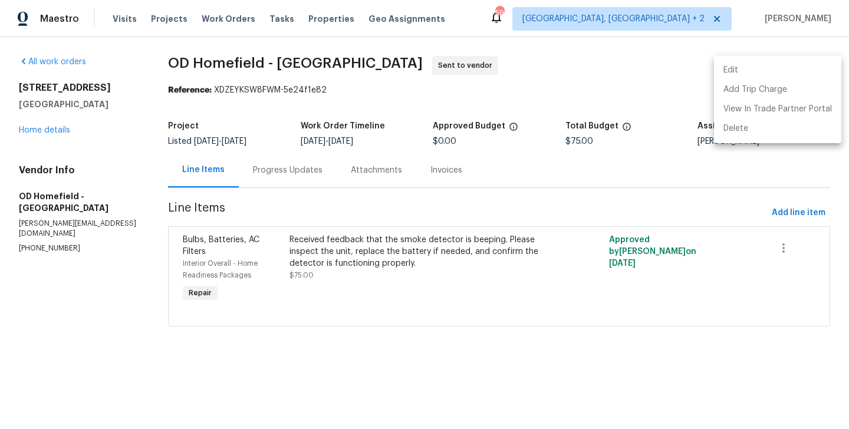
click at [798, 65] on li "Edit" at bounding box center [777, 70] width 127 height 19
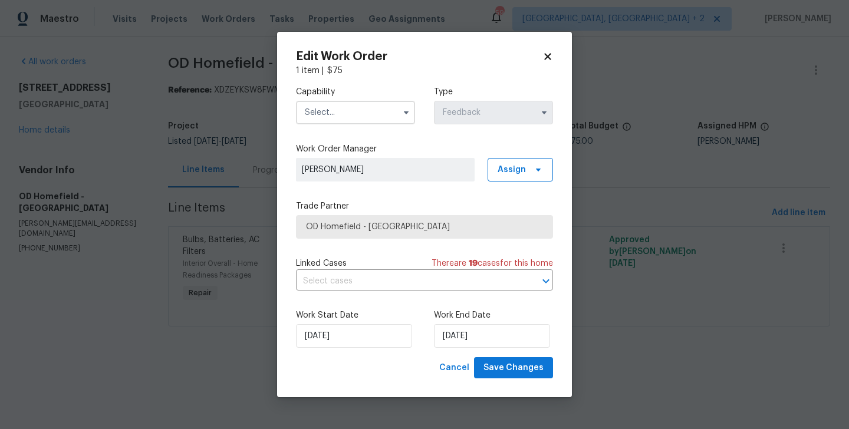
drag, startPoint x: 322, startPoint y: 115, endPoint x: 334, endPoint y: 177, distance: 63.5
click at [334, 177] on div "Capability Type Feedback Work Order Manager Blessida Angeline M Assign Trade Pa…" at bounding box center [424, 217] width 257 height 281
drag, startPoint x: 337, startPoint y: 111, endPoint x: 347, endPoint y: 201, distance: 90.7
click at [347, 201] on div "Capability Type Feedback Work Order Manager Blessida Angeline M Assign Trade Pa…" at bounding box center [424, 217] width 257 height 281
click at [343, 114] on input "text" at bounding box center [355, 113] width 119 height 24
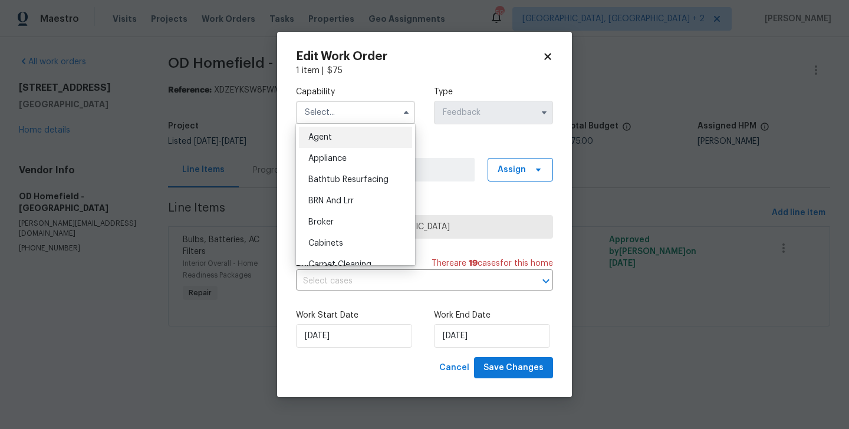
click at [343, 114] on input "text" at bounding box center [355, 113] width 119 height 24
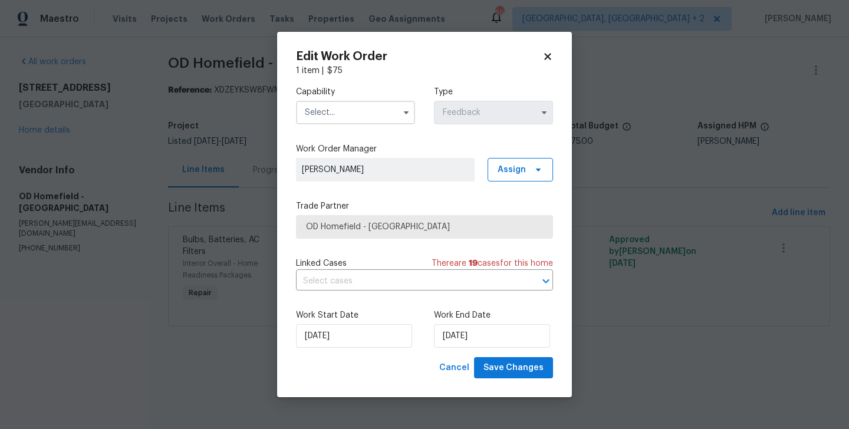
click at [343, 114] on input "text" at bounding box center [355, 113] width 119 height 24
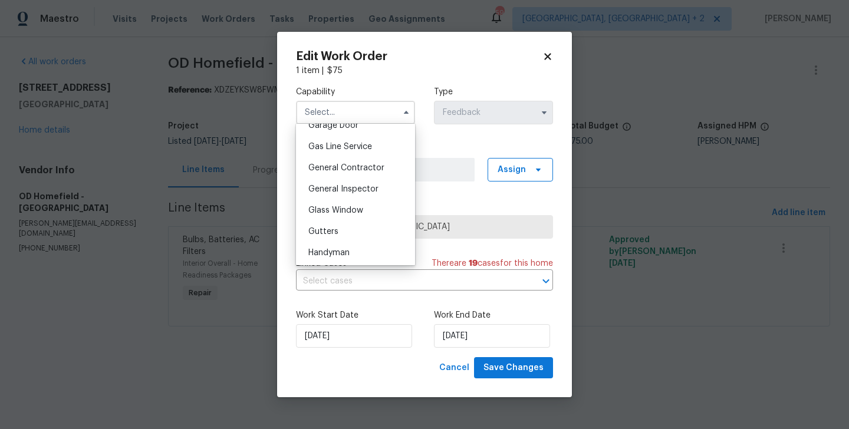
scroll to position [640, 0]
click at [338, 151] on div "Handyman" at bounding box center [355, 145] width 113 height 21
type input "Handyman"
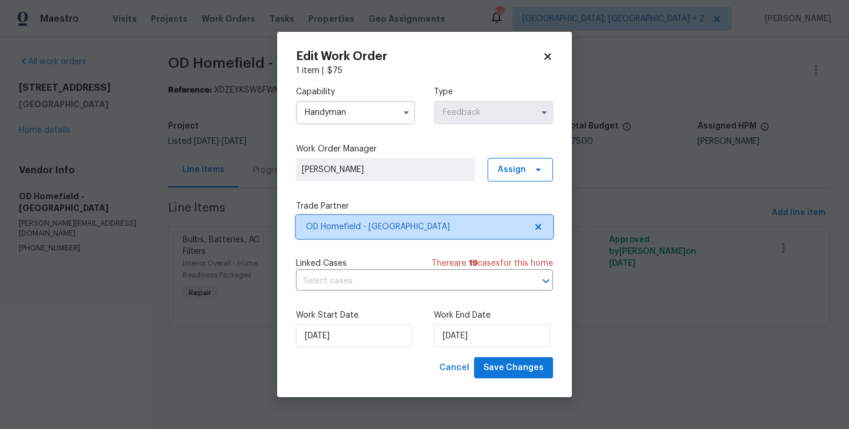
click at [374, 228] on span "OD Homefield - San Francisco Bay Area" at bounding box center [416, 227] width 220 height 12
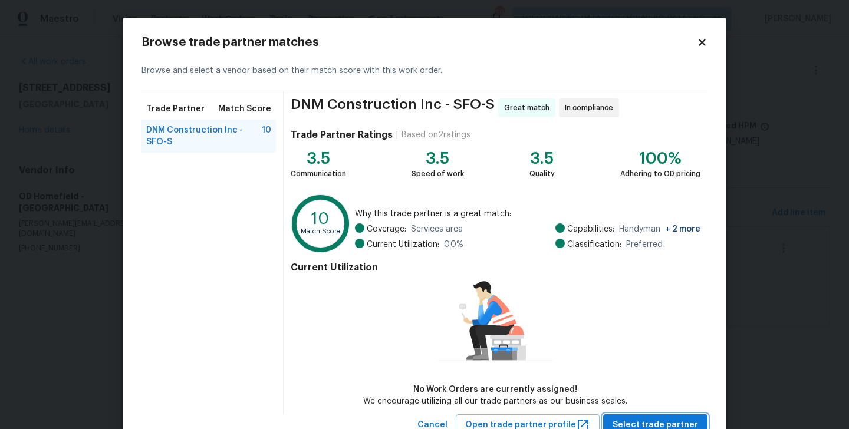
click at [654, 423] on span "Select trade partner" at bounding box center [654, 425] width 85 height 15
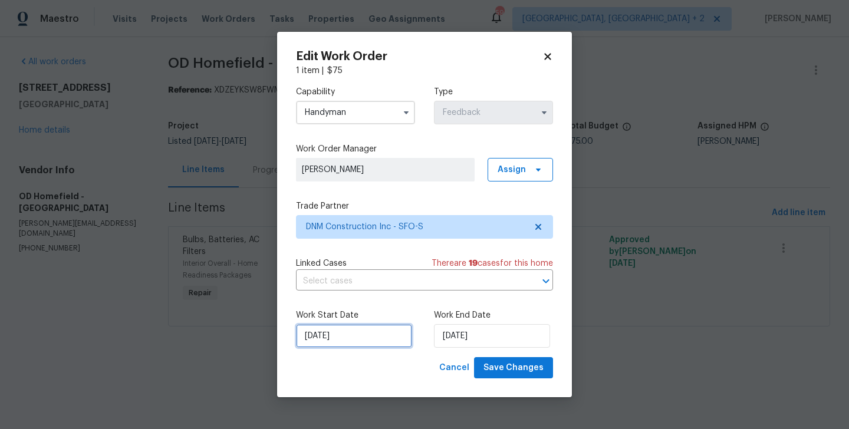
click at [360, 327] on input "17/09/2025" at bounding box center [354, 336] width 116 height 24
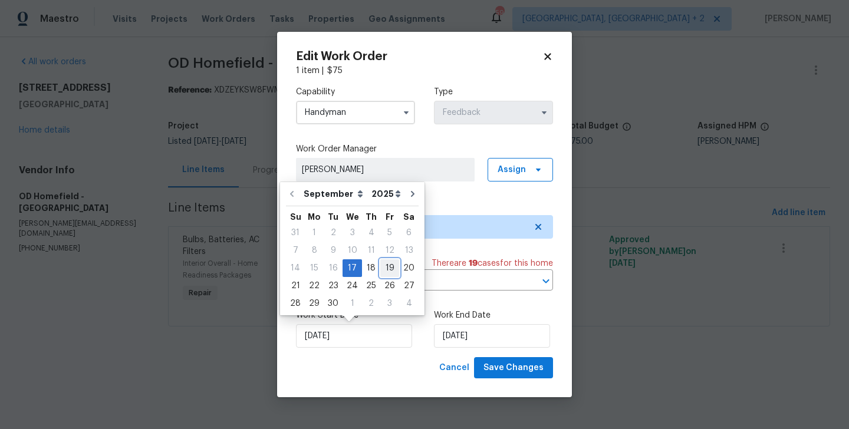
click at [388, 268] on div "19" at bounding box center [389, 268] width 19 height 17
type input "19/09/2025"
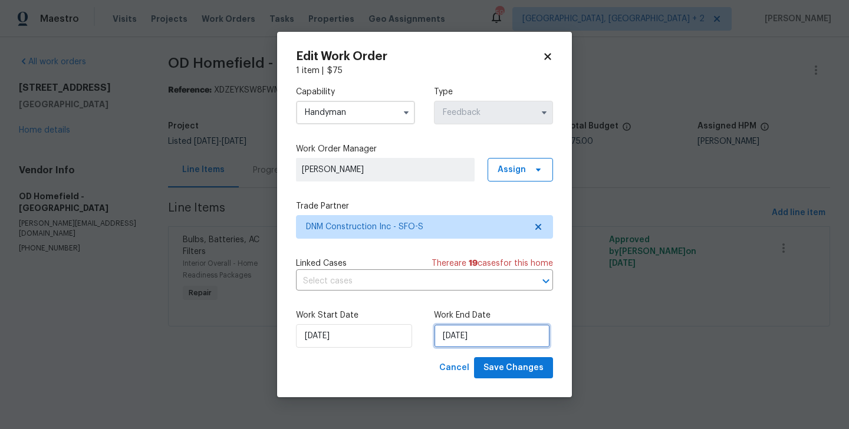
click at [465, 329] on input "19/09/2025" at bounding box center [492, 336] width 116 height 24
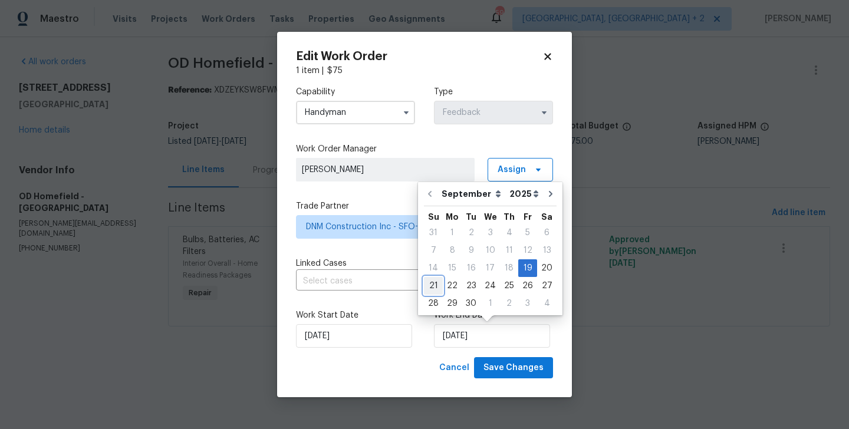
click at [432, 288] on div "21" at bounding box center [433, 286] width 19 height 17
type input "21/09/2025"
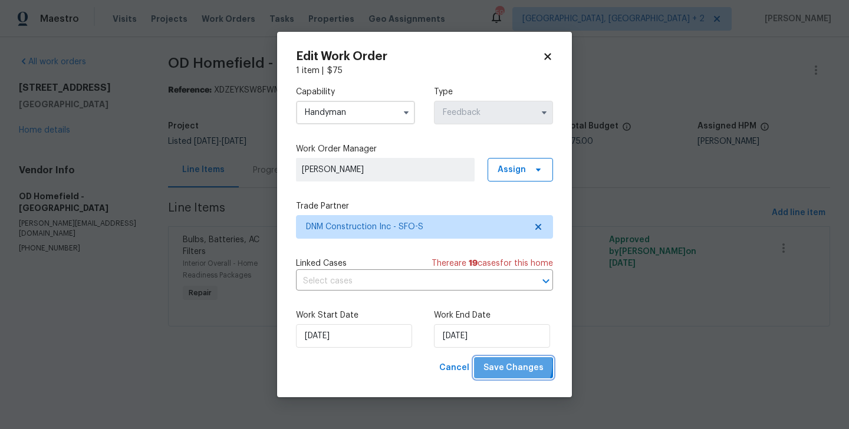
click at [511, 364] on span "Save Changes" at bounding box center [513, 368] width 60 height 15
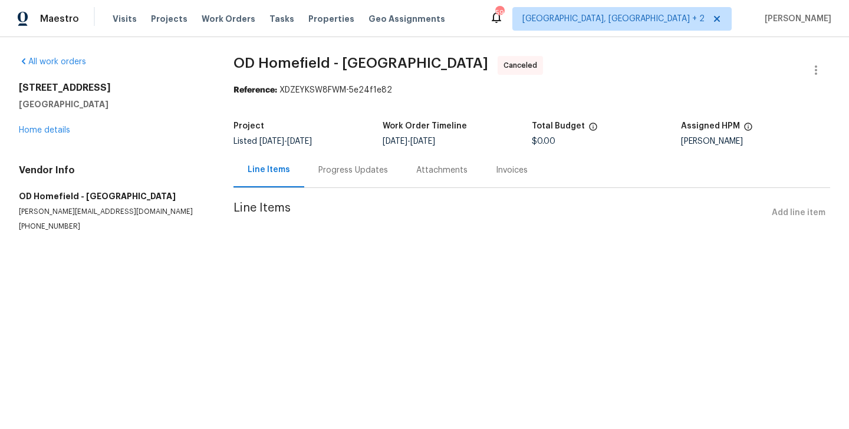
click at [342, 157] on div "Progress Updates" at bounding box center [353, 170] width 98 height 35
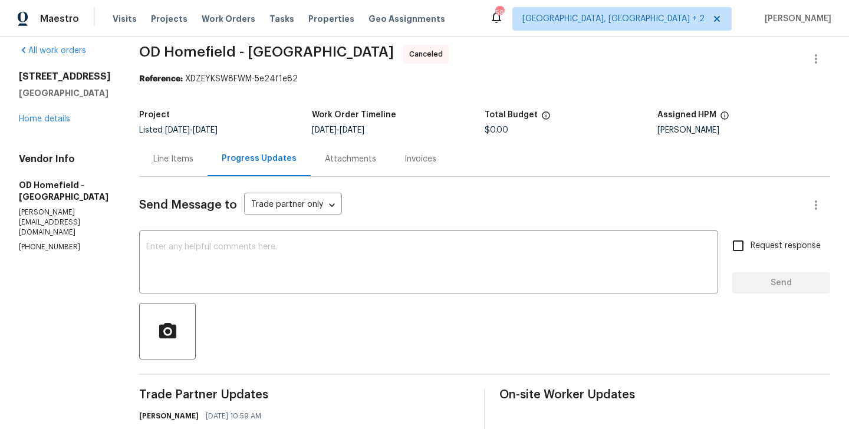
scroll to position [253, 0]
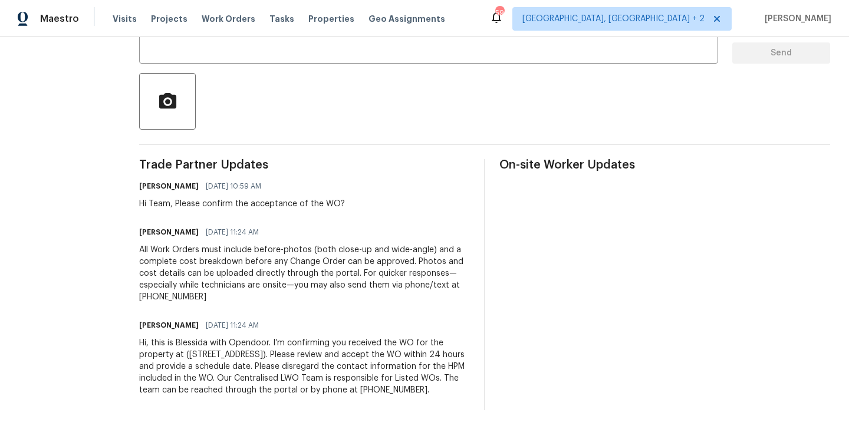
click at [276, 353] on div "Hi, this is Blessida with Opendoor. I’m confirming you received the WO for the …" at bounding box center [304, 366] width 331 height 59
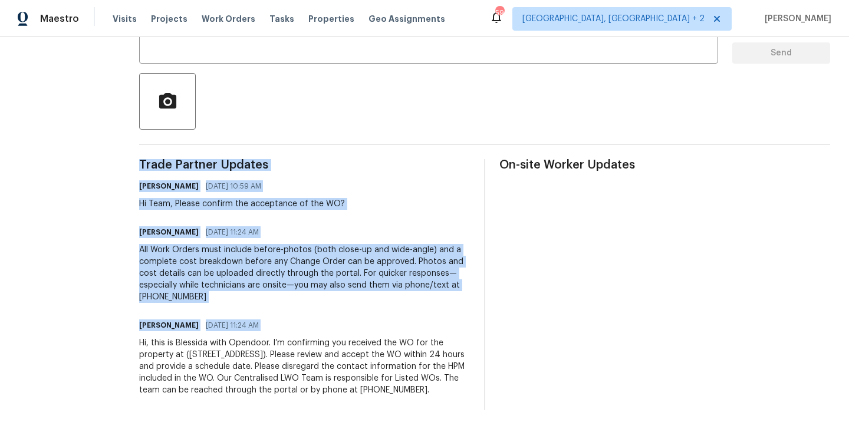
click at [276, 353] on div "Hi, this is Blessida with Opendoor. I’m confirming you received the WO for the …" at bounding box center [304, 366] width 331 height 59
copy div "Trade Partner Updates Blessida Angeline M 09/18/2025 10:59 AM Hi Team, Please c…"
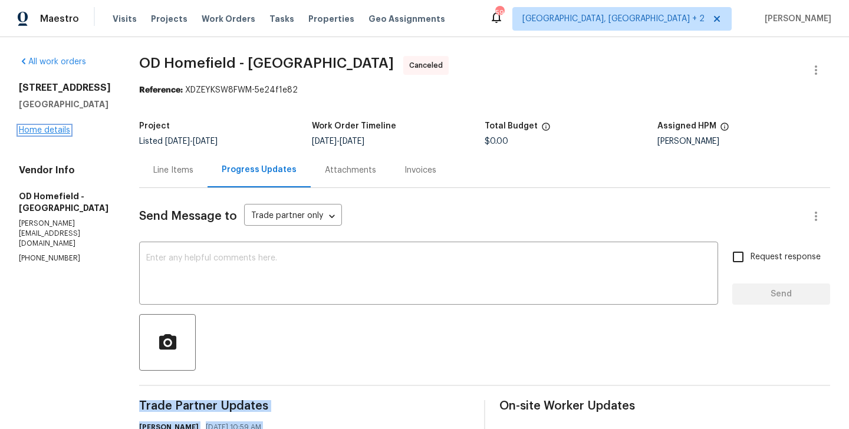
click at [55, 131] on link "Home details" at bounding box center [44, 130] width 51 height 8
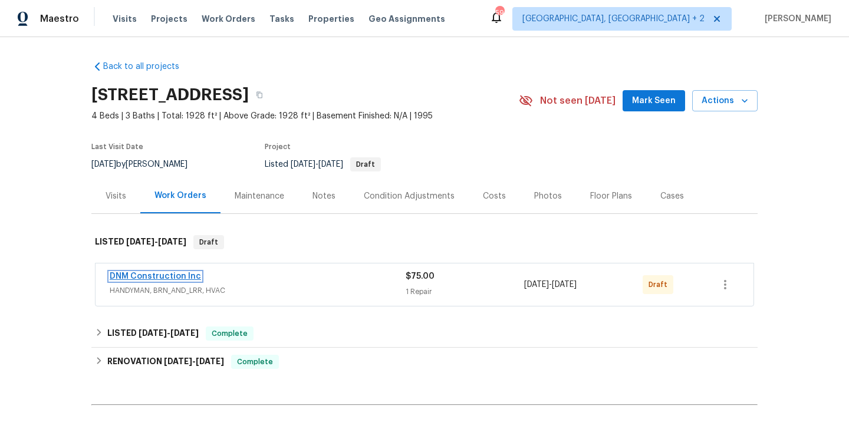
click at [179, 276] on link "DNM Construction Inc" at bounding box center [155, 276] width 91 height 8
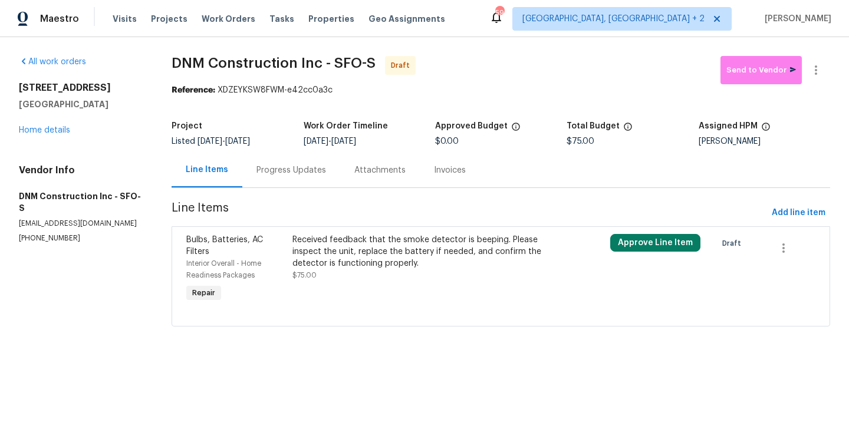
click at [367, 252] on div "Received feedback that the smoke detector is beeping. Please inspect the unit, …" at bounding box center [421, 251] width 258 height 35
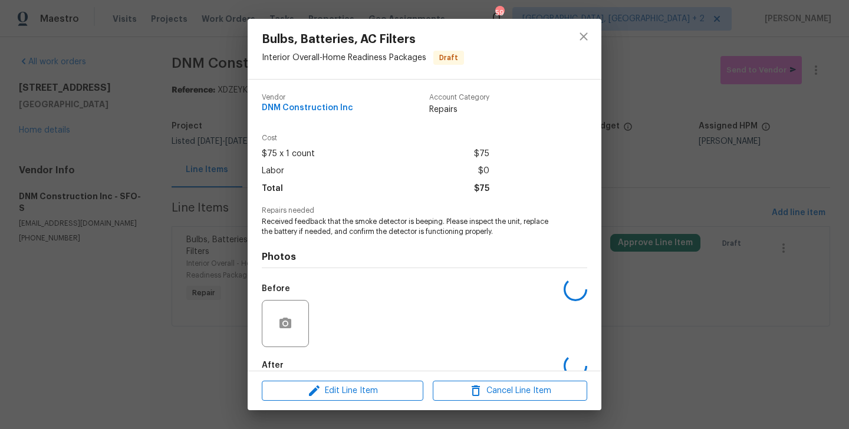
scroll to position [65, 0]
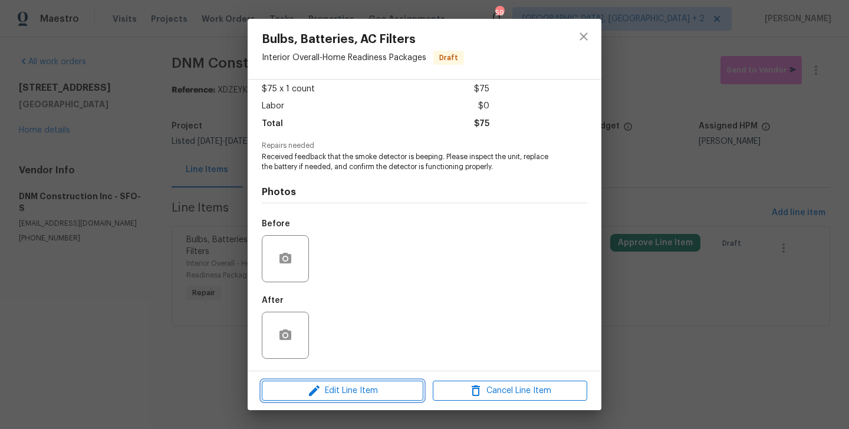
click at [343, 400] on button "Edit Line Item" at bounding box center [343, 391] width 162 height 21
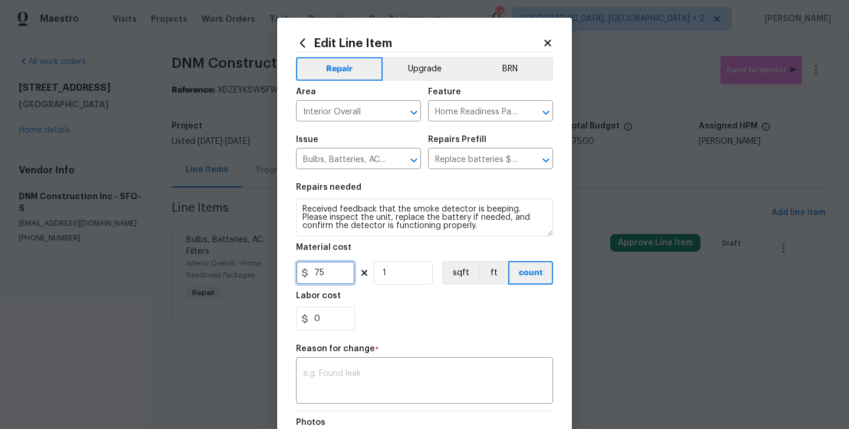
click at [317, 268] on input "75" at bounding box center [325, 273] width 59 height 24
type input "125"
click at [370, 391] on textarea at bounding box center [424, 382] width 243 height 25
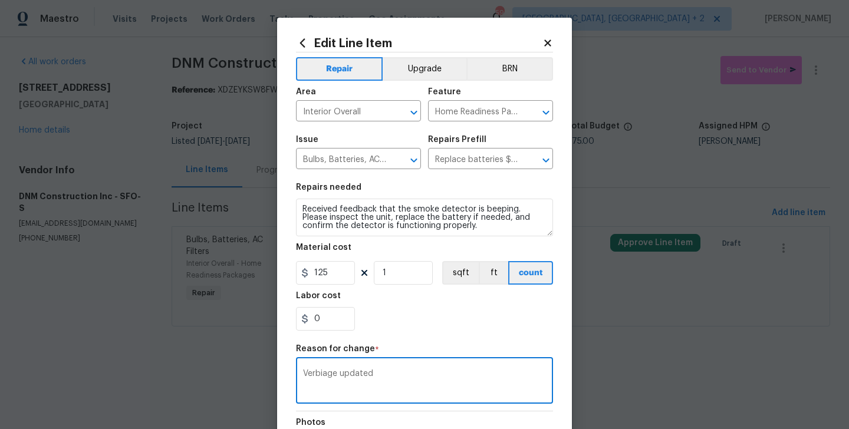
scroll to position [152, 0]
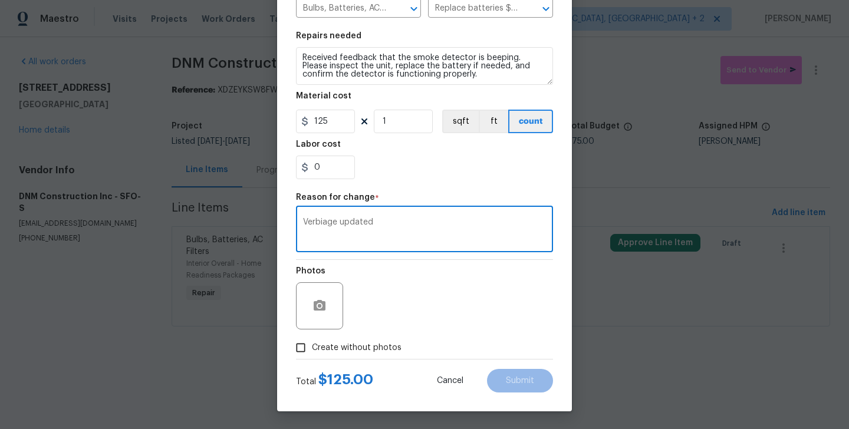
type textarea "Verbiage updated"
click at [340, 348] on span "Create without photos" at bounding box center [357, 348] width 90 height 12
click at [312, 348] on input "Create without photos" at bounding box center [300, 348] width 22 height 22
checkbox input "true"
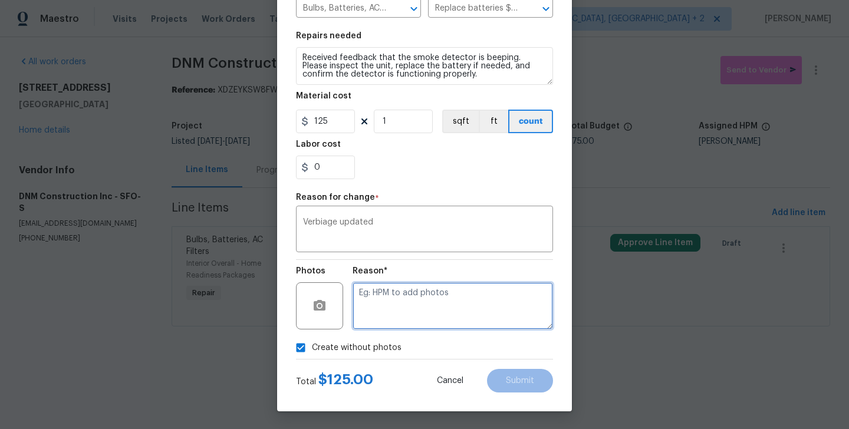
click at [446, 323] on textarea at bounding box center [452, 305] width 200 height 47
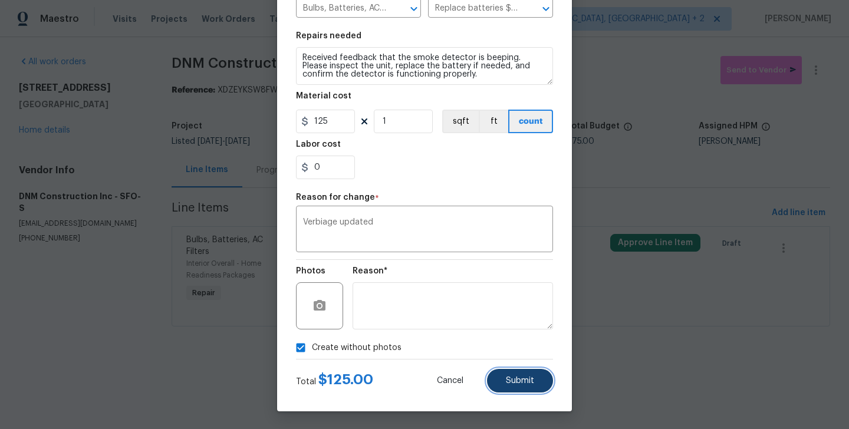
click at [526, 392] on button "Submit" at bounding box center [520, 381] width 66 height 24
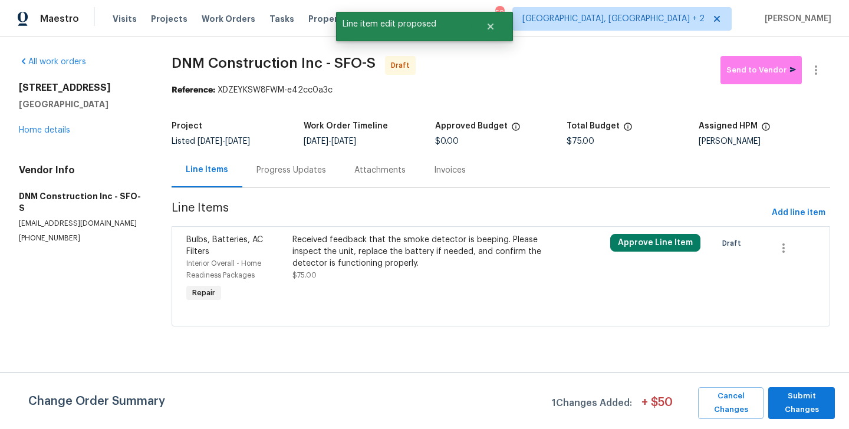
scroll to position [0, 0]
click at [292, 181] on div "Progress Updates" at bounding box center [291, 170] width 98 height 35
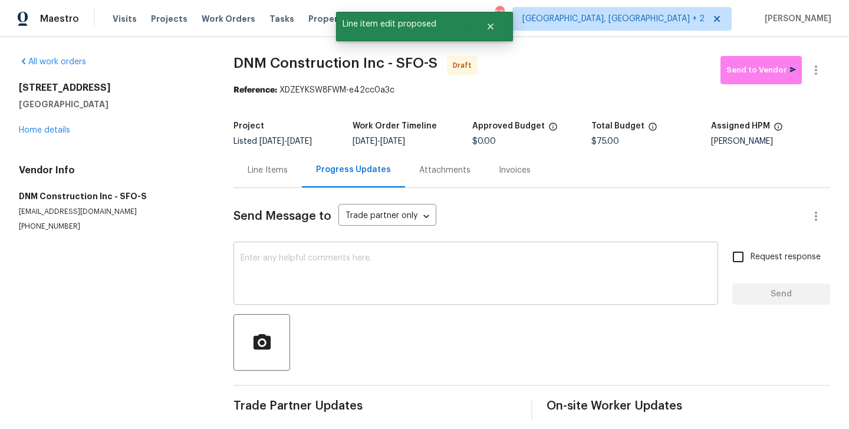
click at [397, 270] on textarea at bounding box center [475, 274] width 470 height 41
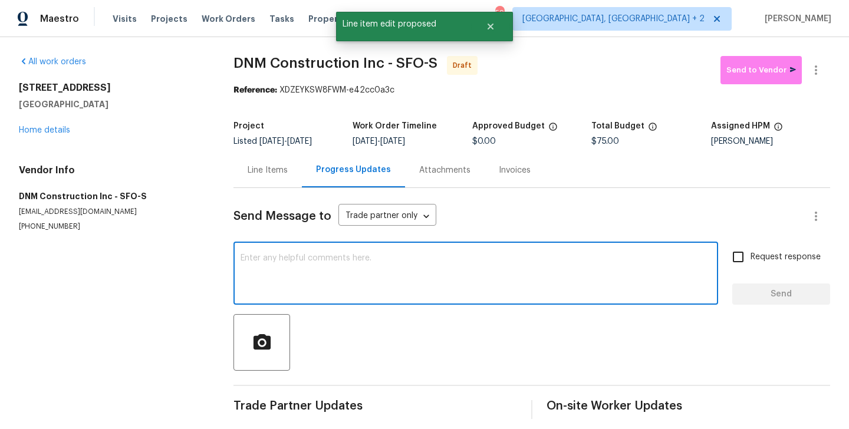
paste textarea "Hi, this is Blessida with Opendoor. I’m confirming you received the WO for the …"
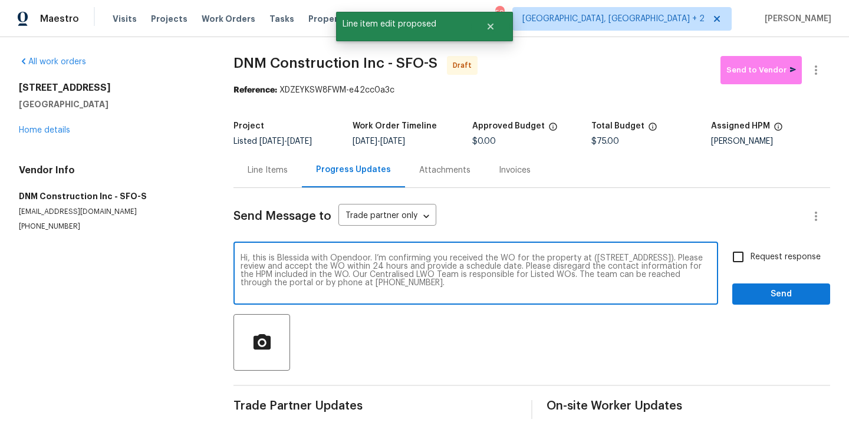
type textarea "Hi, this is Blessida with Opendoor. I’m confirming you received the WO for the …"
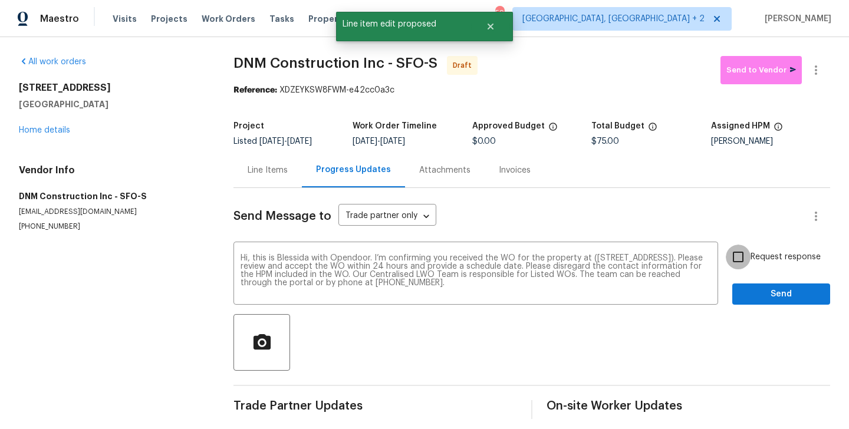
click at [742, 256] on input "Request response" at bounding box center [738, 257] width 25 height 25
checkbox input "true"
click at [760, 303] on button "Send" at bounding box center [781, 295] width 98 height 22
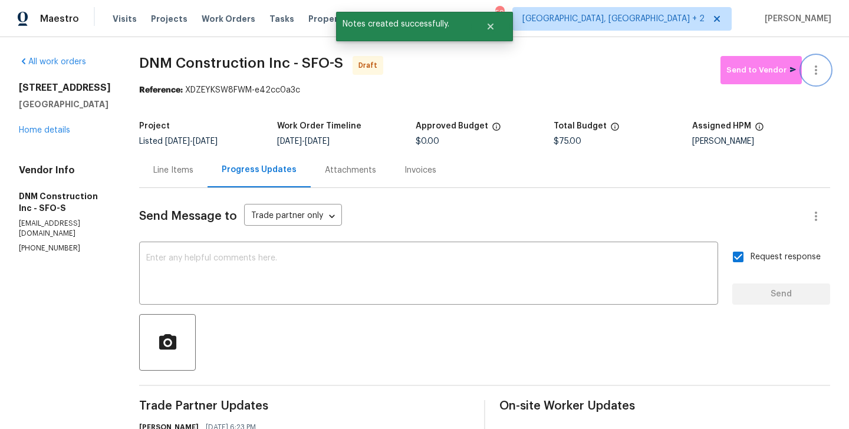
click at [818, 64] on icon "button" at bounding box center [816, 70] width 14 height 14
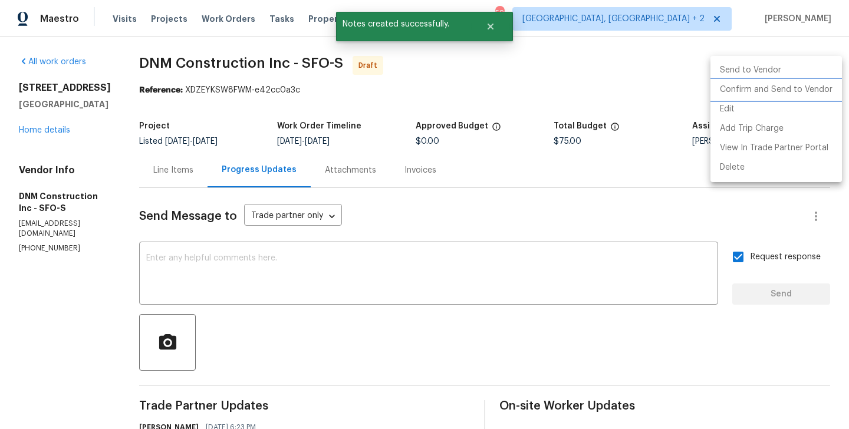
click at [821, 87] on li "Confirm and Send to Vendor" at bounding box center [775, 89] width 131 height 19
click at [264, 209] on div at bounding box center [424, 214] width 849 height 429
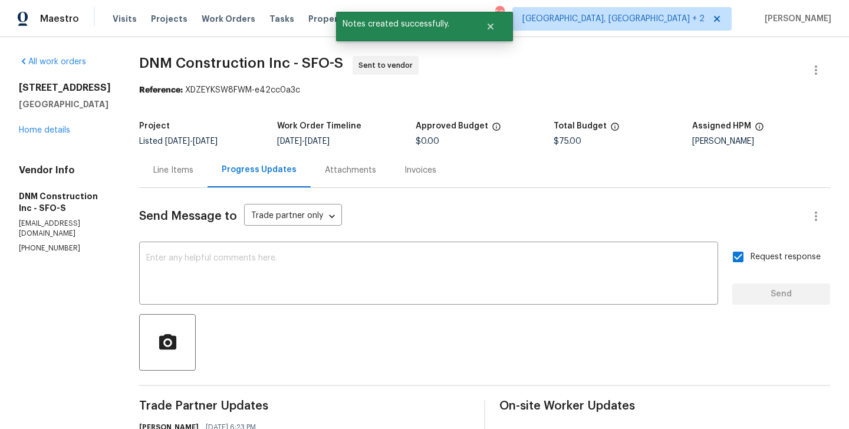
click at [203, 178] on div "Line Items" at bounding box center [173, 170] width 68 height 35
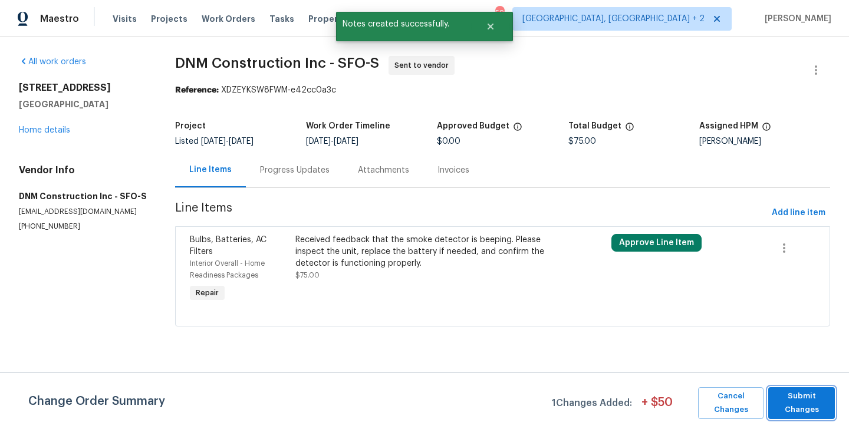
click at [796, 402] on span "Submit Changes" at bounding box center [801, 403] width 55 height 27
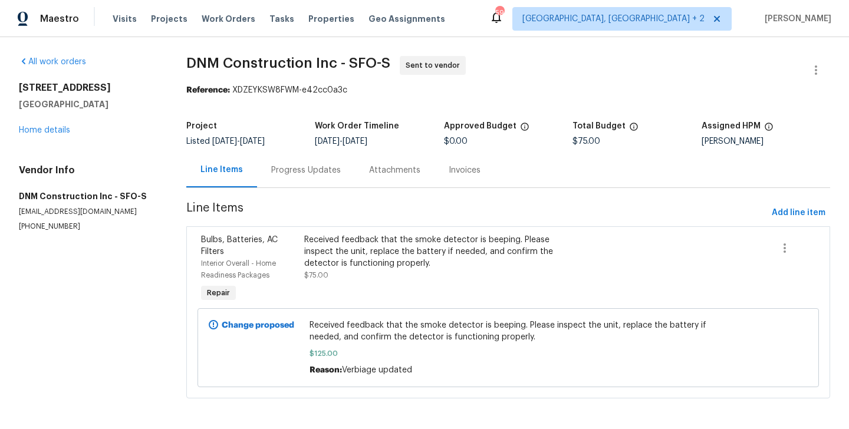
click at [321, 171] on div "Progress Updates" at bounding box center [306, 170] width 70 height 12
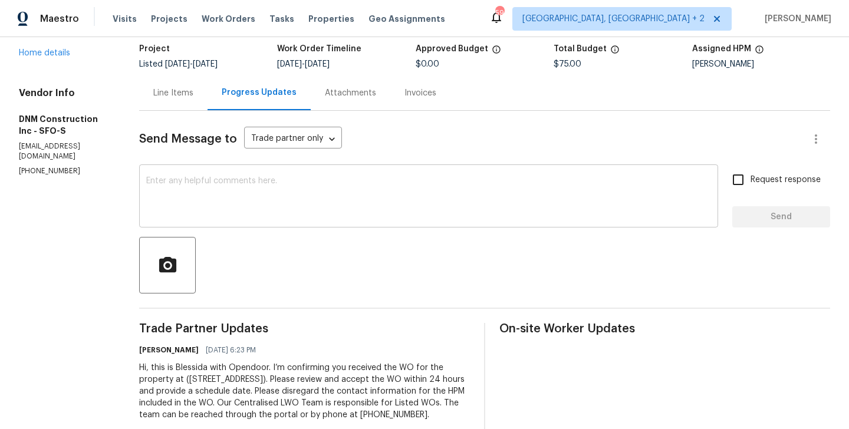
scroll to position [114, 0]
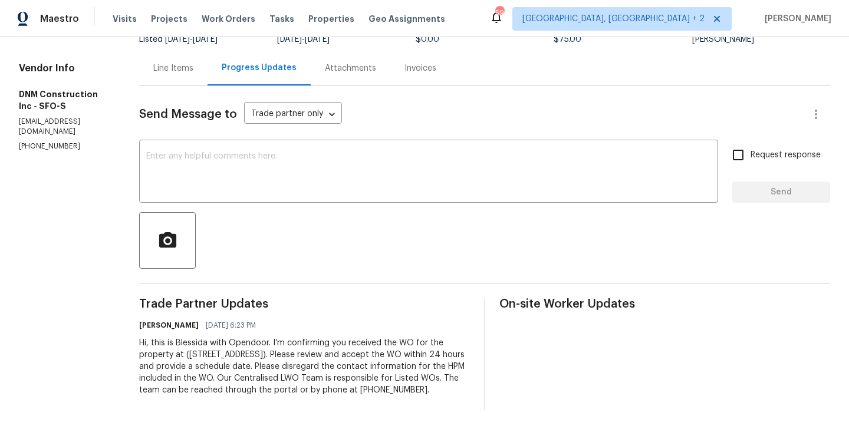
click at [362, 224] on div at bounding box center [484, 240] width 691 height 57
click at [342, 166] on textarea at bounding box center [428, 172] width 565 height 41
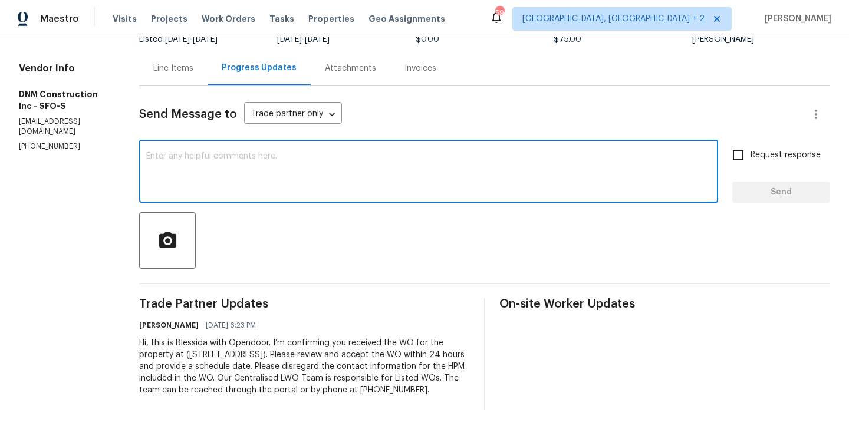
paste textarea "All Work Orders must include before-photos (both close-up and wide-angle) and a…"
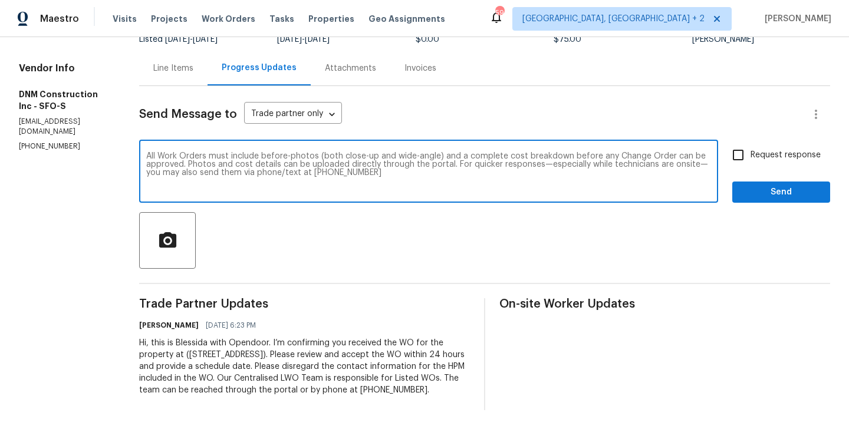
type textarea "All Work Orders must include before-photos (both close-up and wide-angle) and a…"
click at [752, 149] on span "Request response" at bounding box center [785, 155] width 70 height 12
click at [750, 148] on input "Request response" at bounding box center [738, 155] width 25 height 25
checkbox input "true"
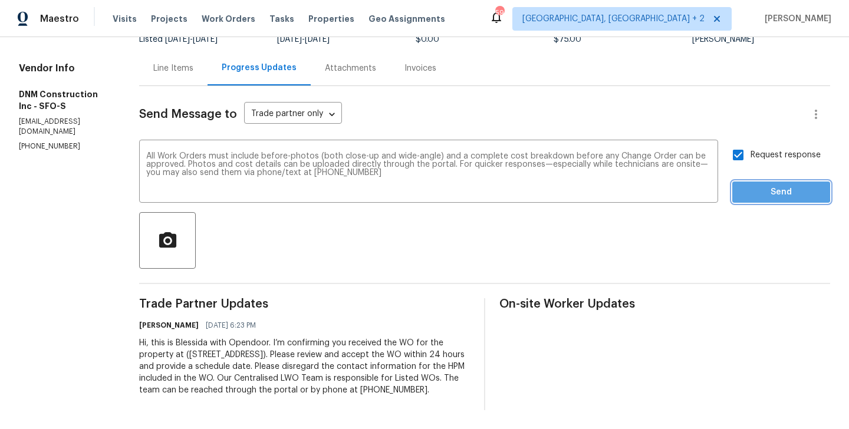
click at [752, 185] on span "Send" at bounding box center [781, 192] width 79 height 15
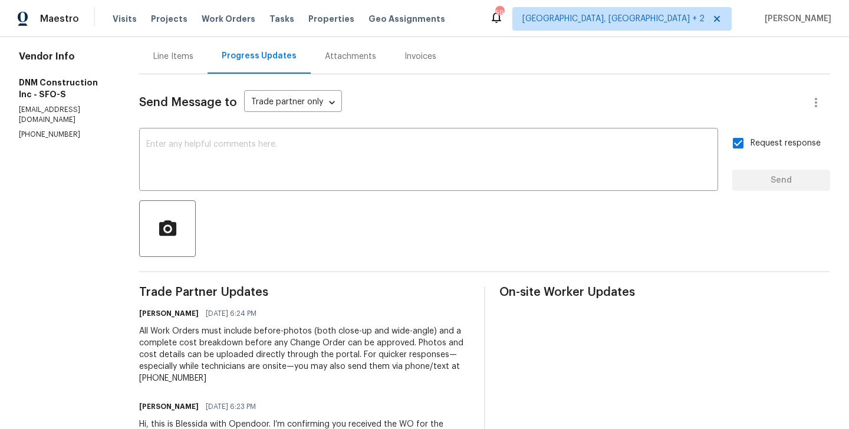
scroll to position [0, 0]
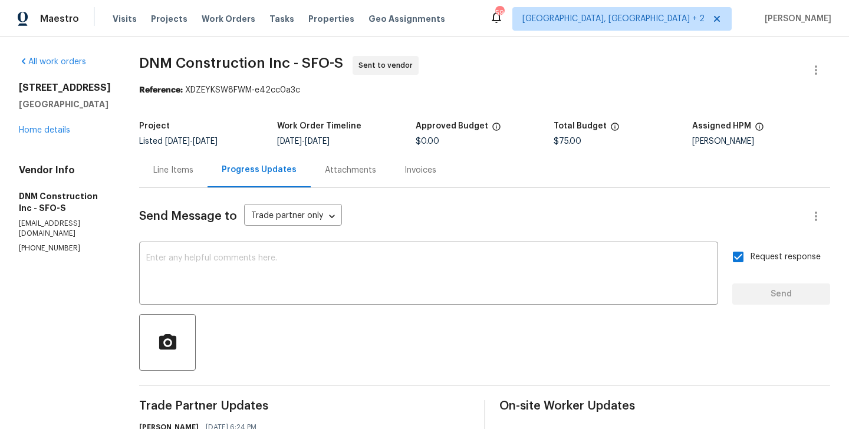
click at [207, 184] on div "Line Items" at bounding box center [173, 170] width 68 height 35
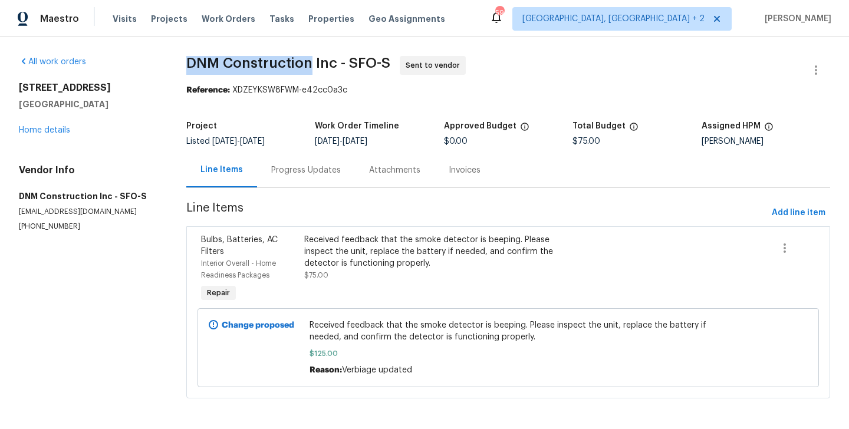
drag, startPoint x: 190, startPoint y: 63, endPoint x: 312, endPoint y: 65, distance: 122.0
click at [312, 65] on span "DNM Construction Inc - SFO-S" at bounding box center [288, 63] width 204 height 14
copy span "DNM Construction"
click at [48, 124] on div "5740 Belleza Dr Pleasanton, CA 94588 Home details" at bounding box center [88, 109] width 139 height 54
click at [47, 127] on link "Home details" at bounding box center [44, 130] width 51 height 8
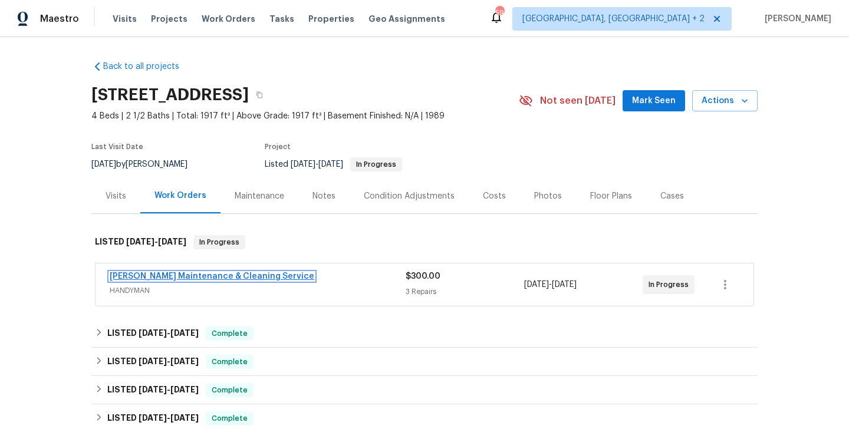
click at [243, 279] on link "[PERSON_NAME] Maintenance & Cleaning Service" at bounding box center [212, 276] width 205 height 8
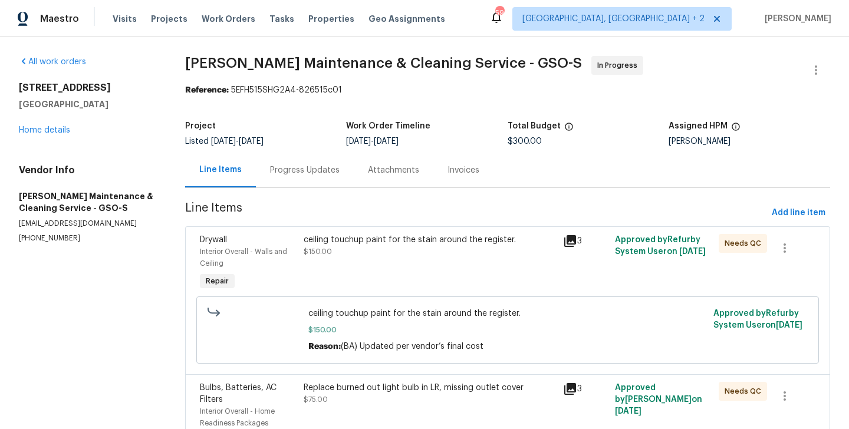
click at [304, 167] on div "Progress Updates" at bounding box center [305, 170] width 70 height 12
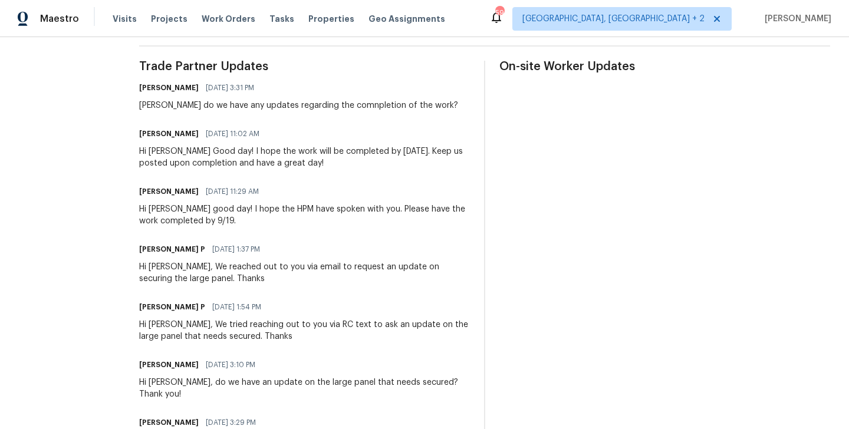
scroll to position [479, 0]
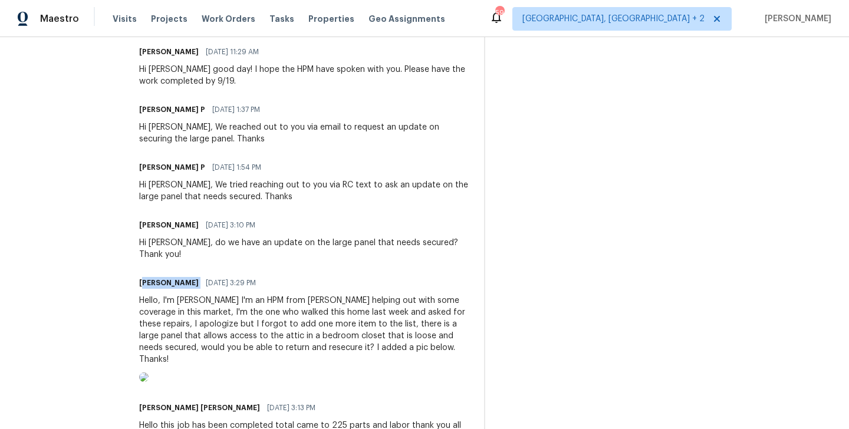
drag, startPoint x: 153, startPoint y: 283, endPoint x: 204, endPoint y: 283, distance: 50.7
click at [204, 283] on div "[PERSON_NAME] [DATE] 3:29 PM" at bounding box center [304, 283] width 331 height 17
click at [201, 282] on div "[PERSON_NAME] [DATE] 3:29 PM" at bounding box center [304, 283] width 331 height 17
drag, startPoint x: 201, startPoint y: 282, endPoint x: 154, endPoint y: 283, distance: 47.2
click at [154, 283] on div "[PERSON_NAME] [DATE] 3:29 PM" at bounding box center [304, 283] width 331 height 17
